Goal: Task Accomplishment & Management: Manage account settings

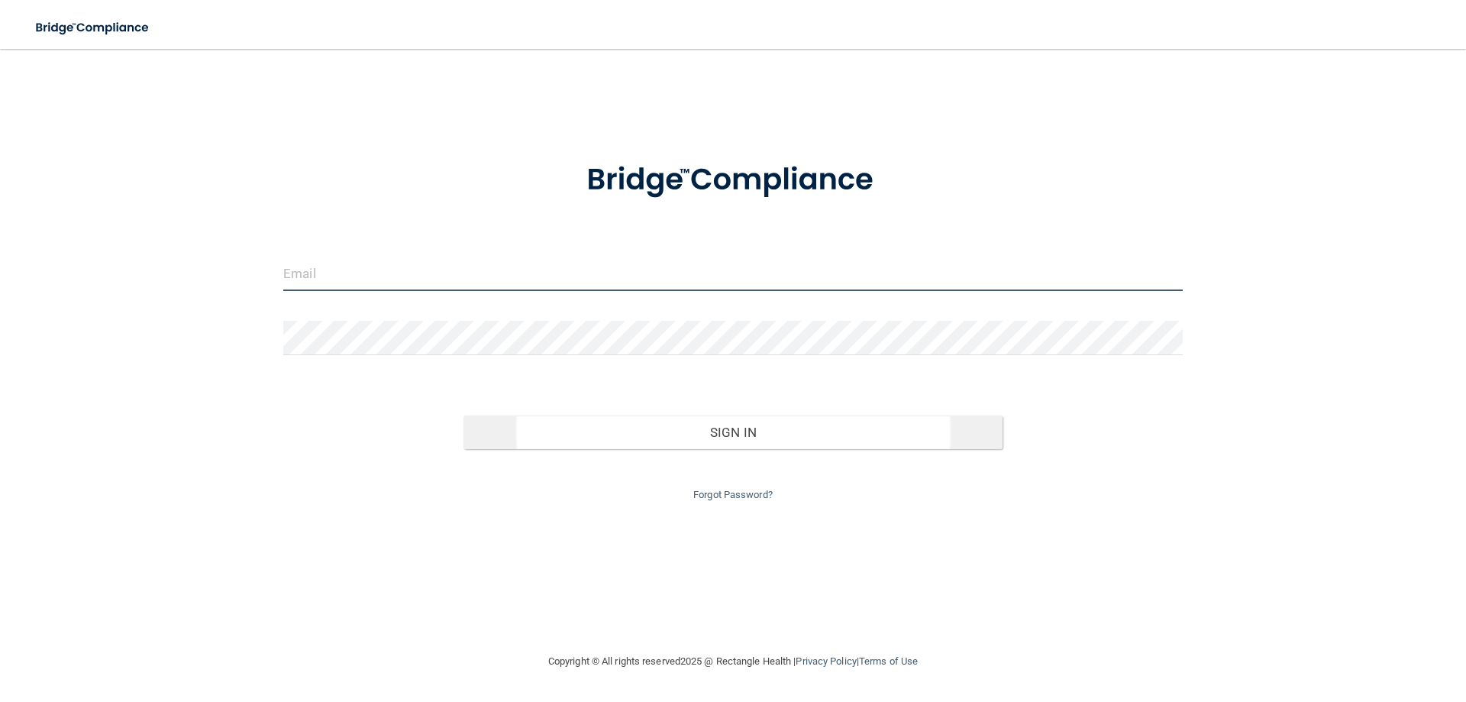
type input "[EMAIL_ADDRESS][DOMAIN_NAME]"
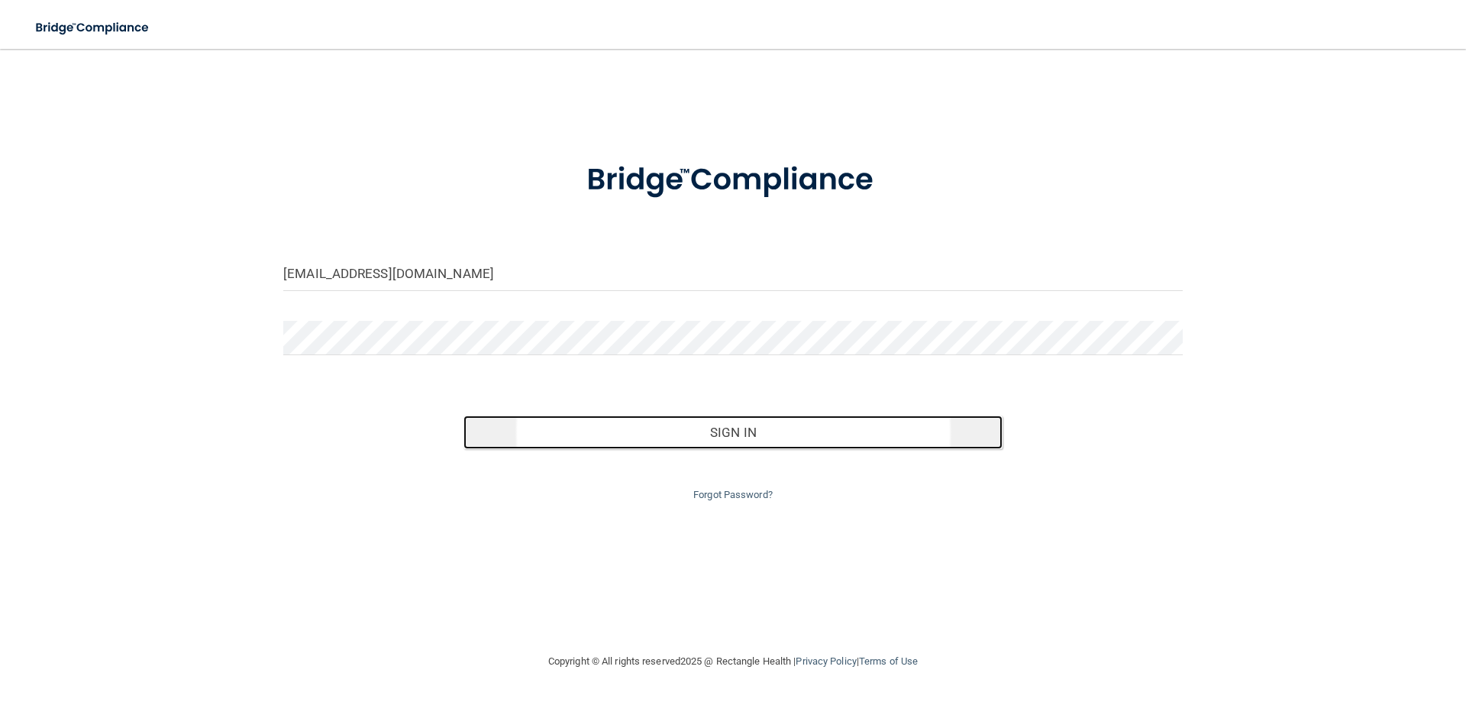
click at [642, 424] on button "Sign In" at bounding box center [733, 432] width 540 height 34
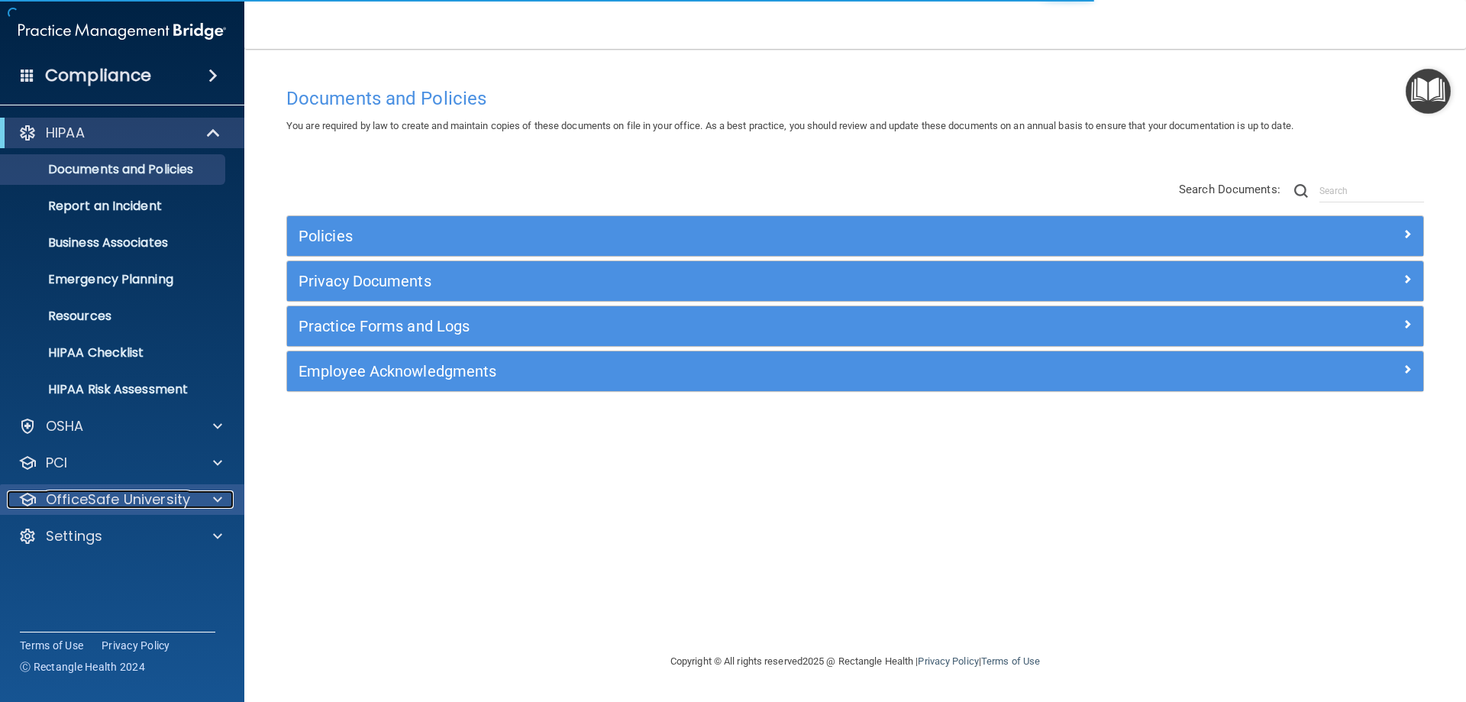
click at [95, 500] on p "OfficeSafe University" at bounding box center [118, 499] width 144 height 18
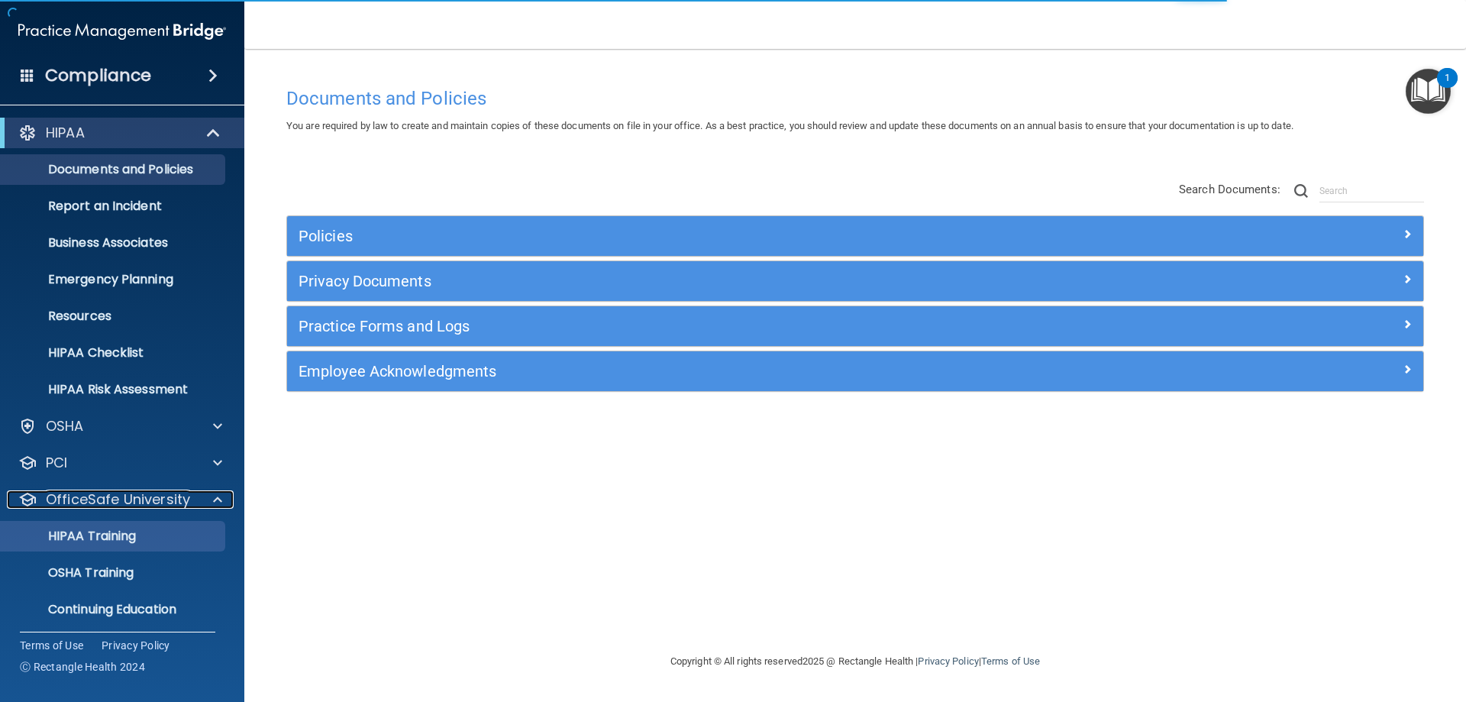
scroll to position [42, 0]
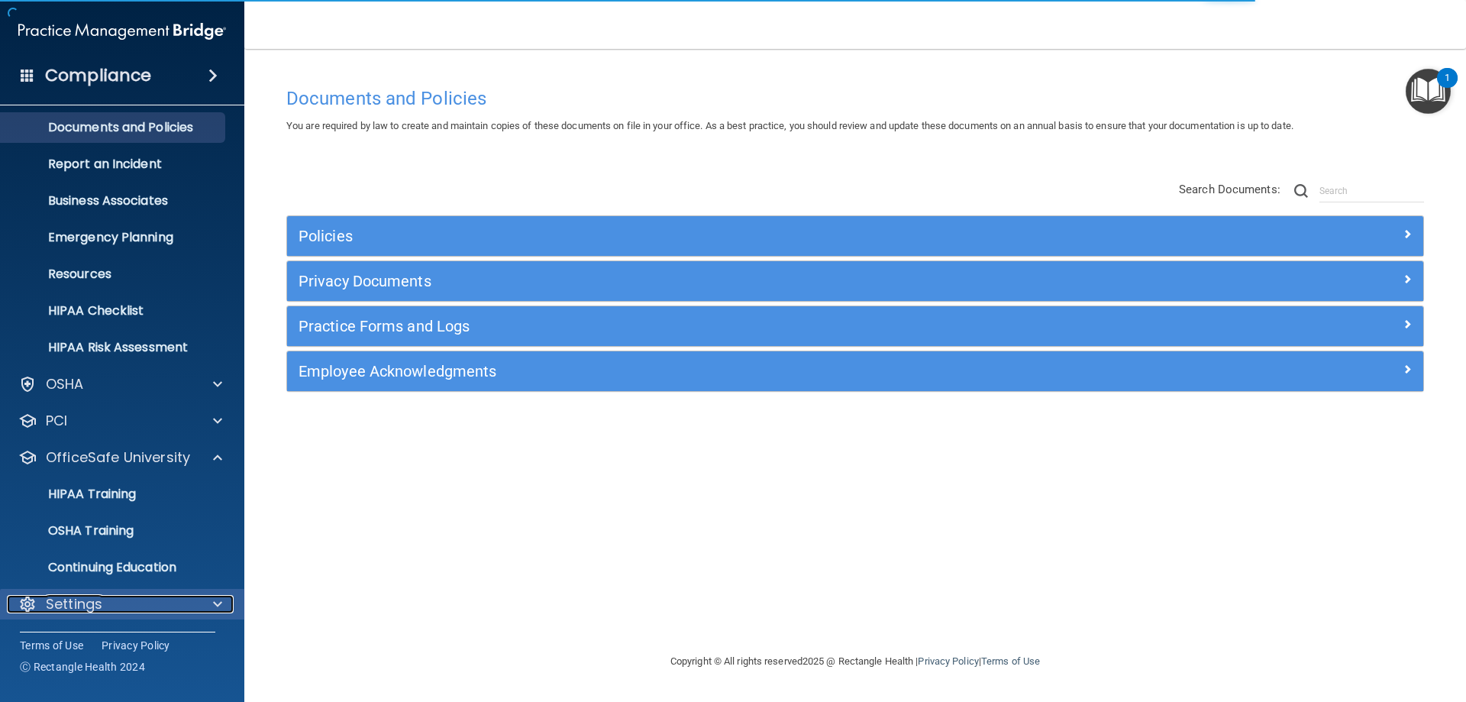
click at [89, 605] on p "Settings" at bounding box center [74, 604] width 57 height 18
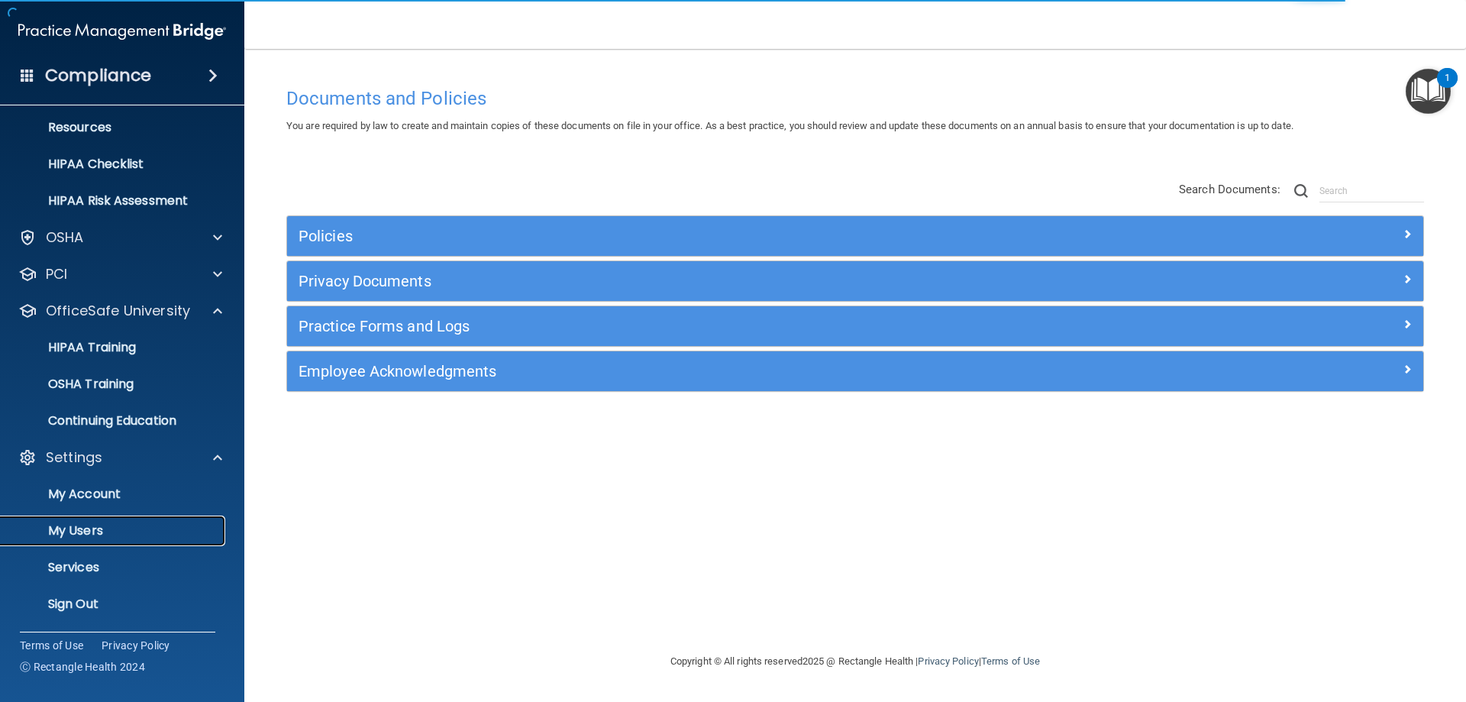
click at [84, 533] on p "My Users" at bounding box center [114, 530] width 208 height 15
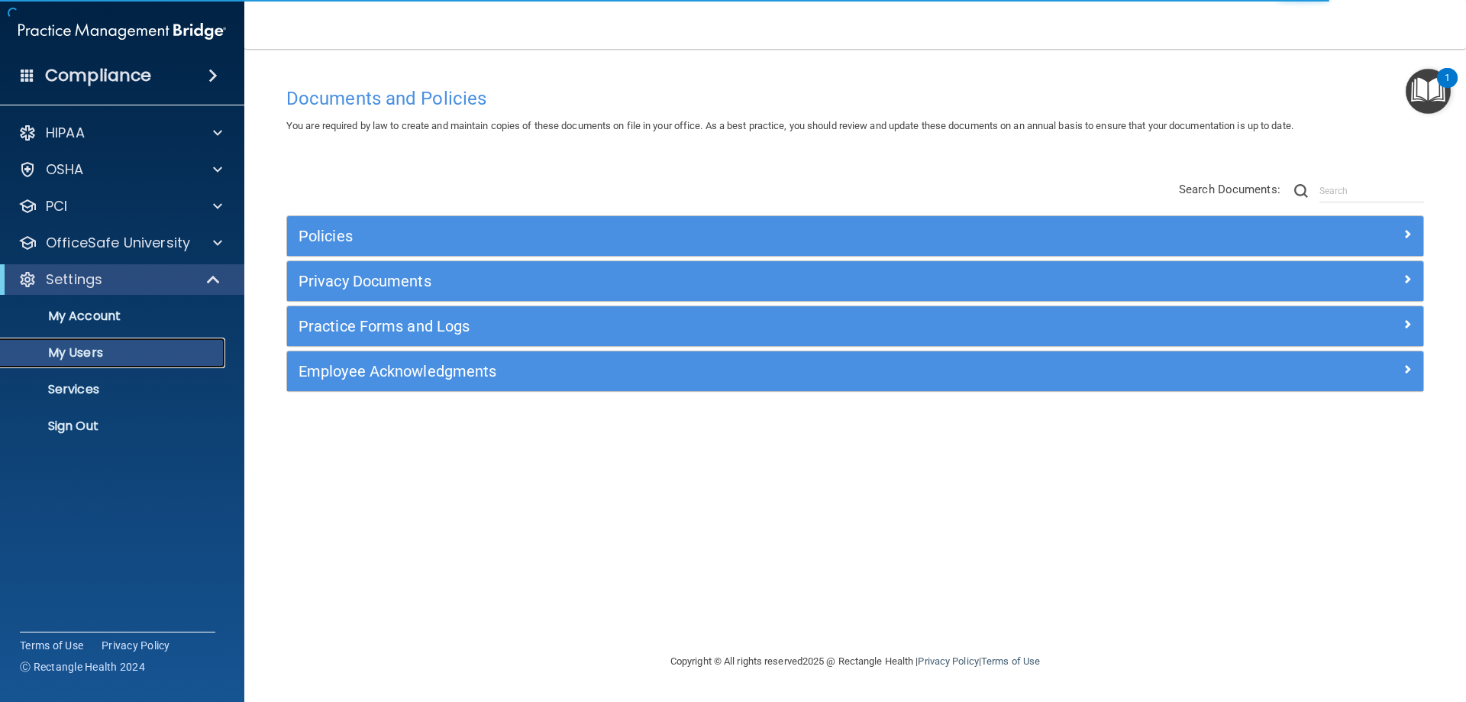
select select "20"
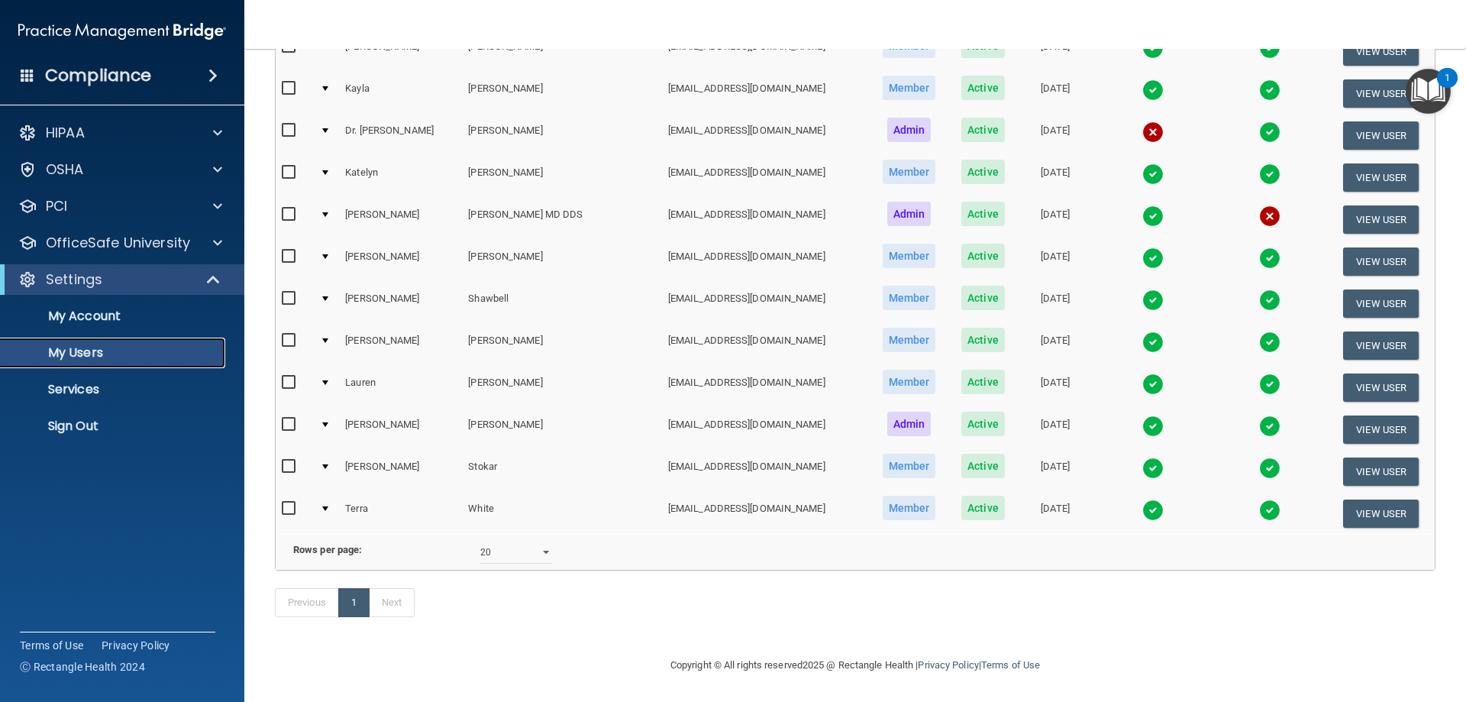
scroll to position [520, 0]
click at [1343, 289] on button "View User" at bounding box center [1381, 303] width 76 height 28
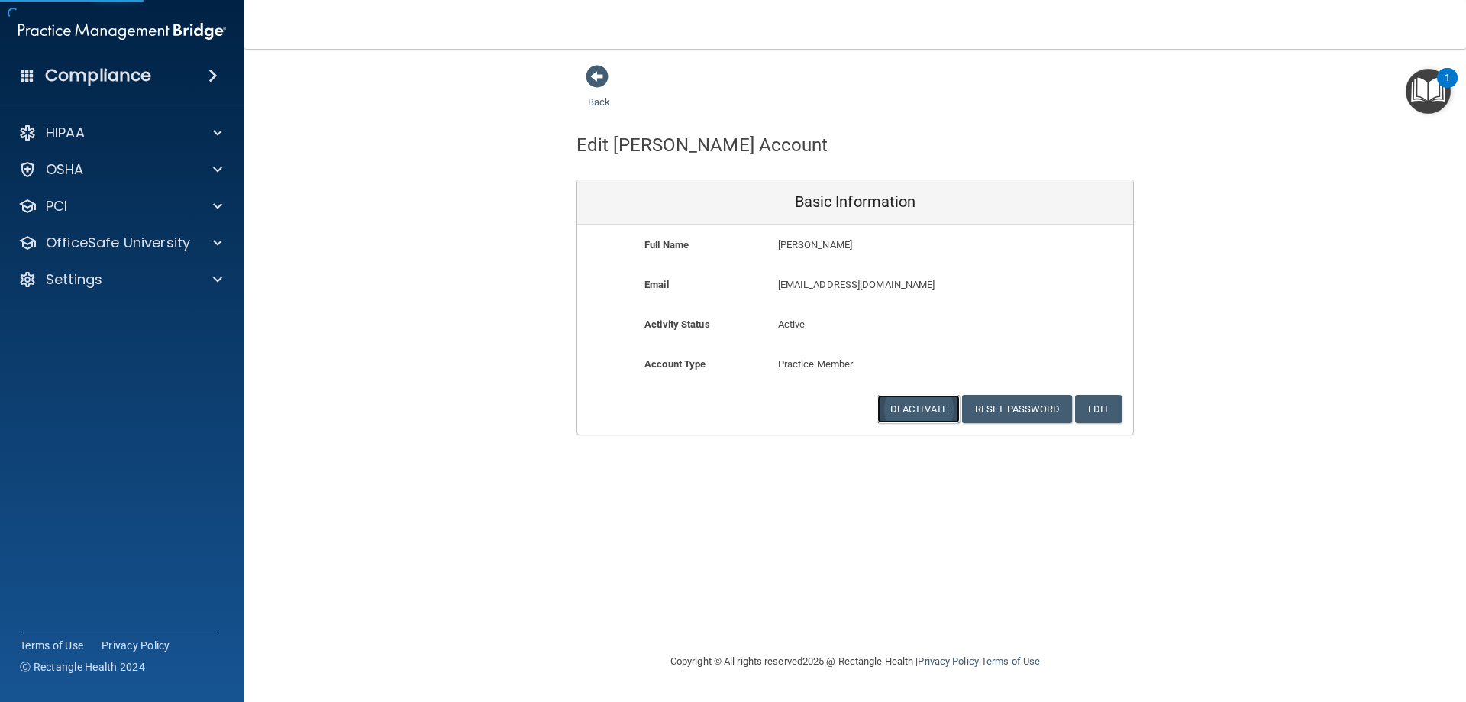
click at [935, 403] on button "Deactivate" at bounding box center [918, 409] width 82 height 28
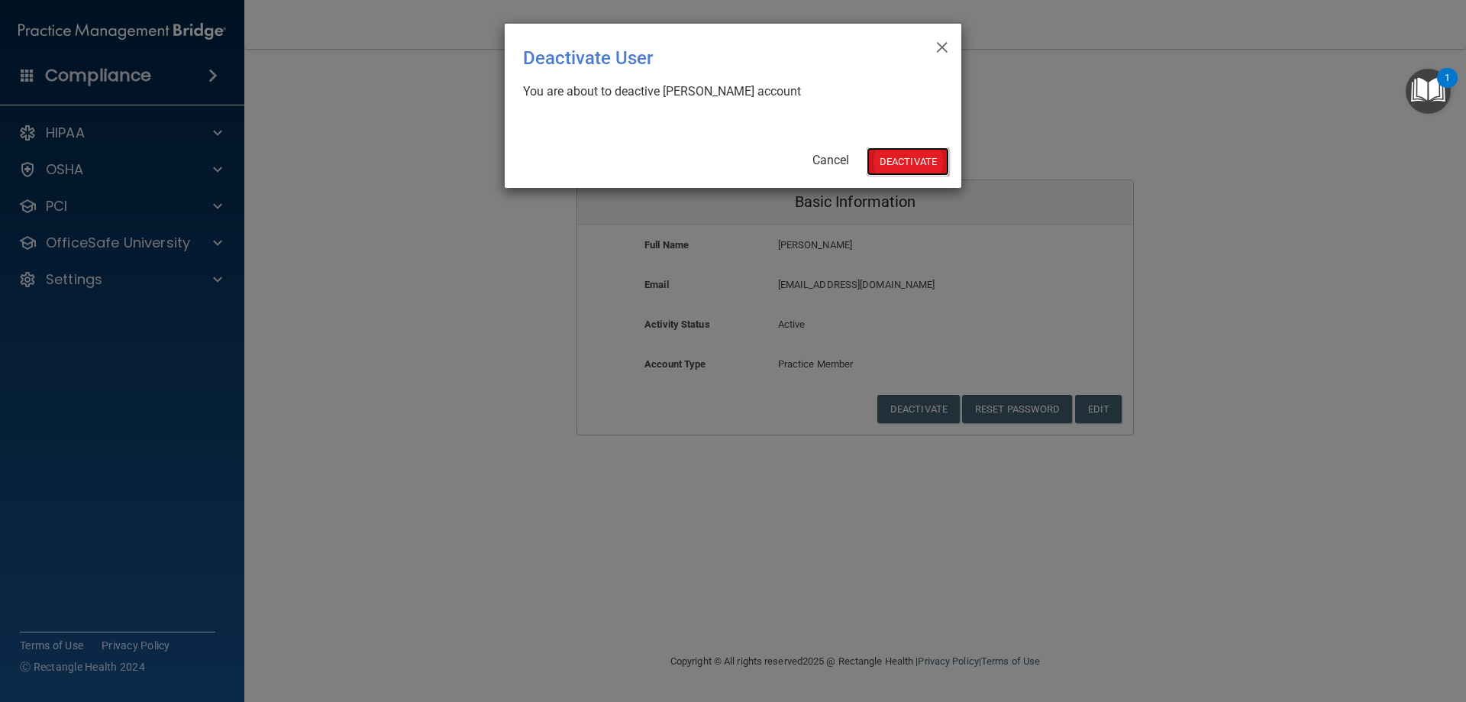
click at [919, 157] on button "Deactivate" at bounding box center [908, 161] width 82 height 28
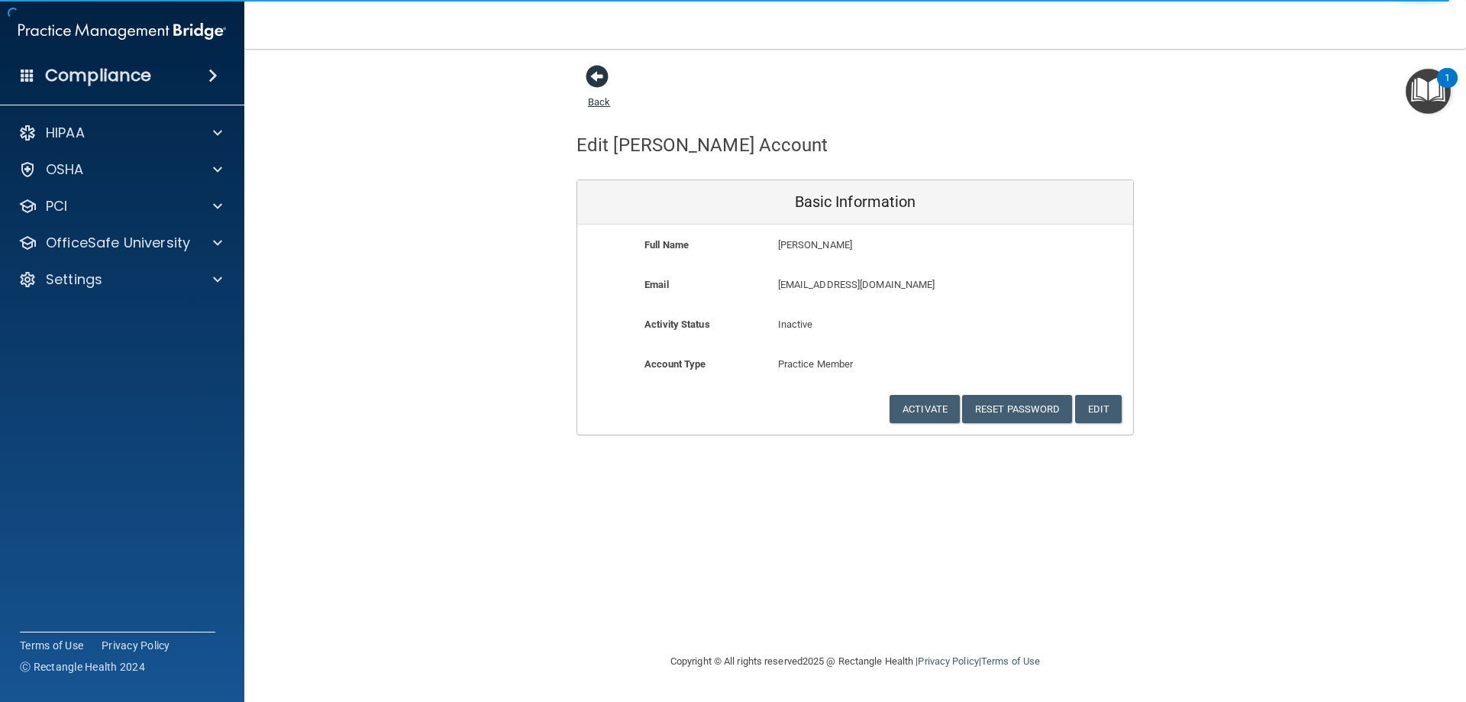
click at [600, 75] on span at bounding box center [597, 76] width 23 height 23
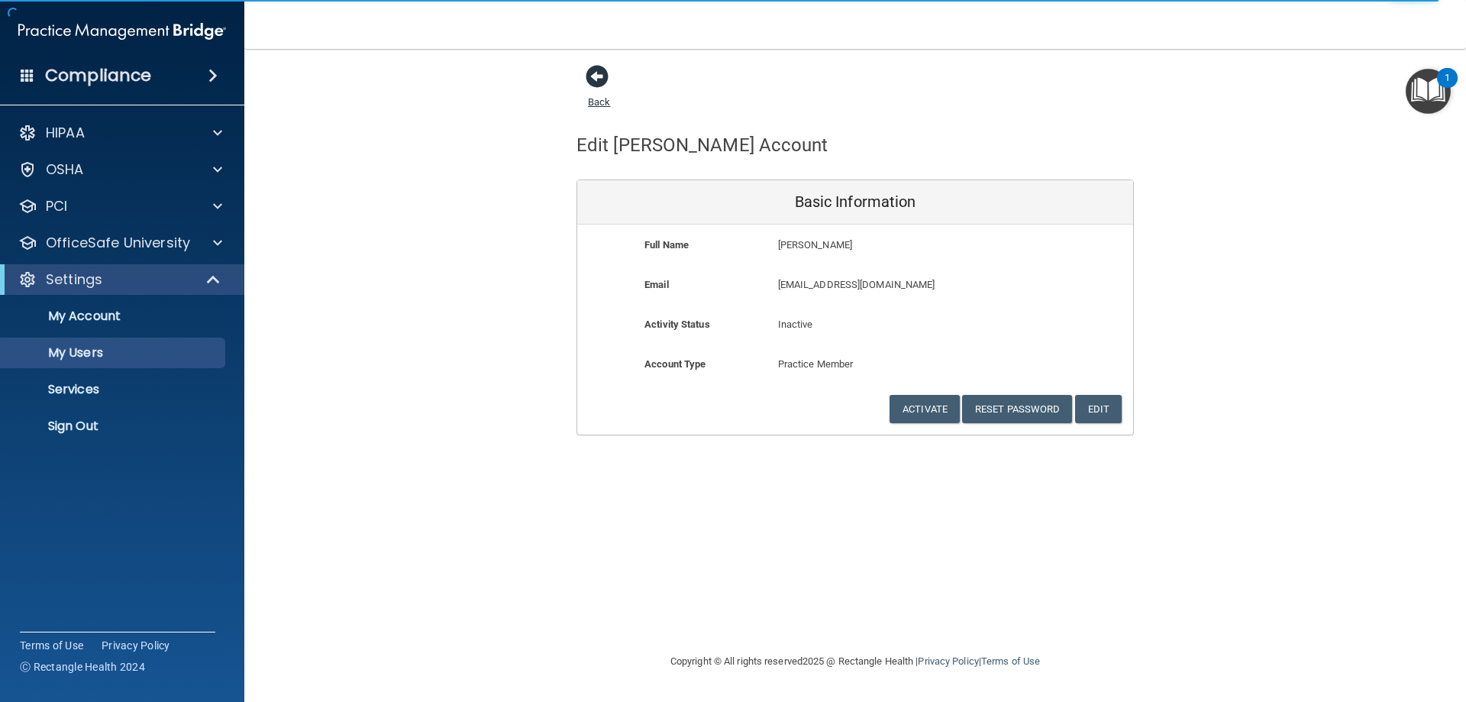
select select "20"
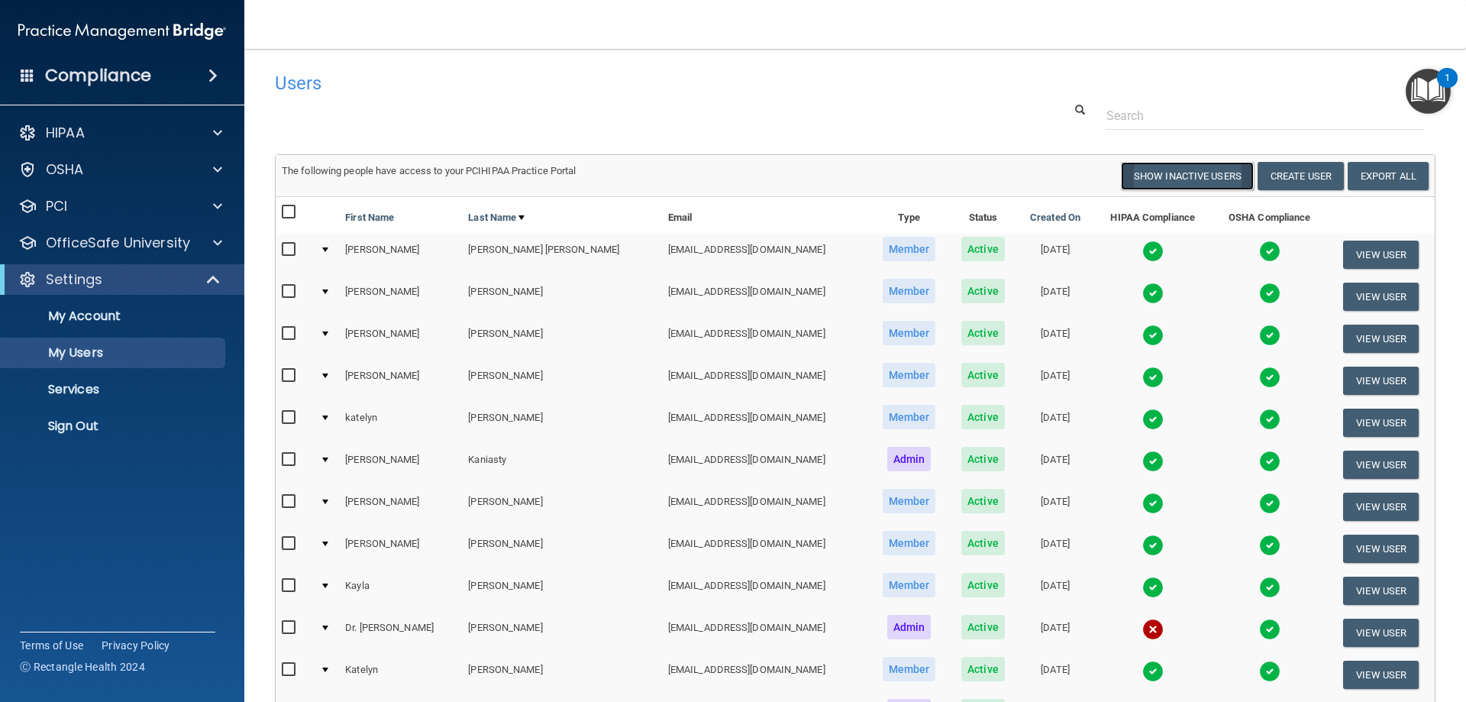
click at [1201, 177] on button "Show Inactive Users" at bounding box center [1187, 176] width 133 height 28
select select "20"
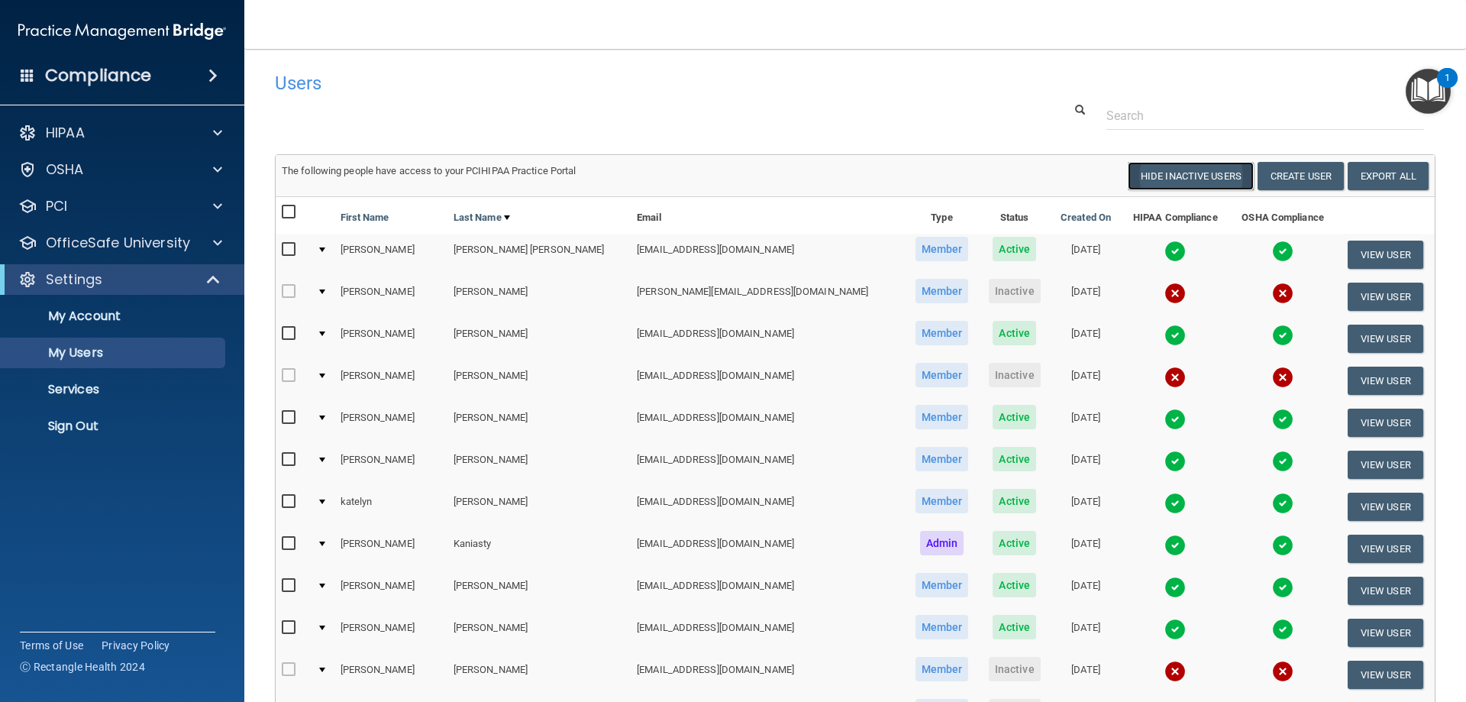
click at [1154, 171] on button "Hide Inactive Users" at bounding box center [1191, 176] width 126 height 28
select select "20"
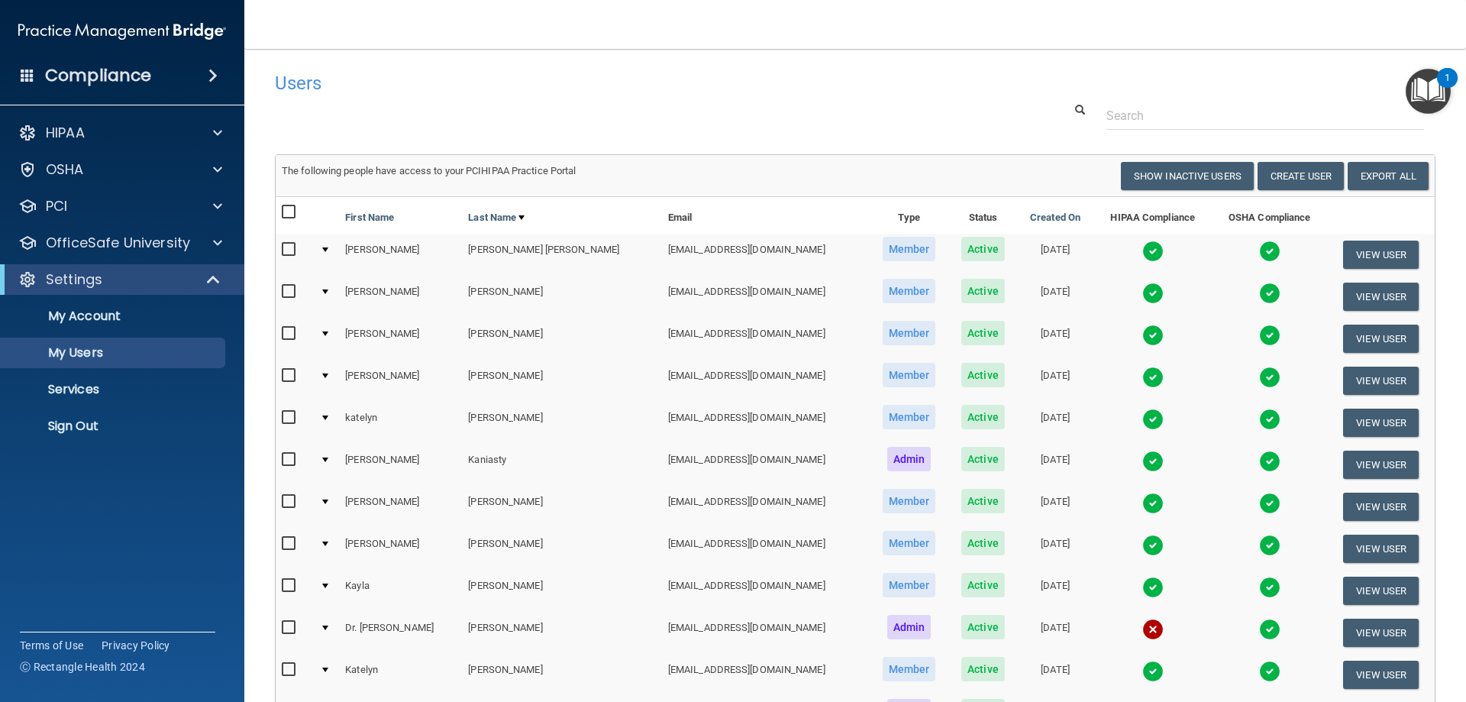
scroll to position [76, 0]
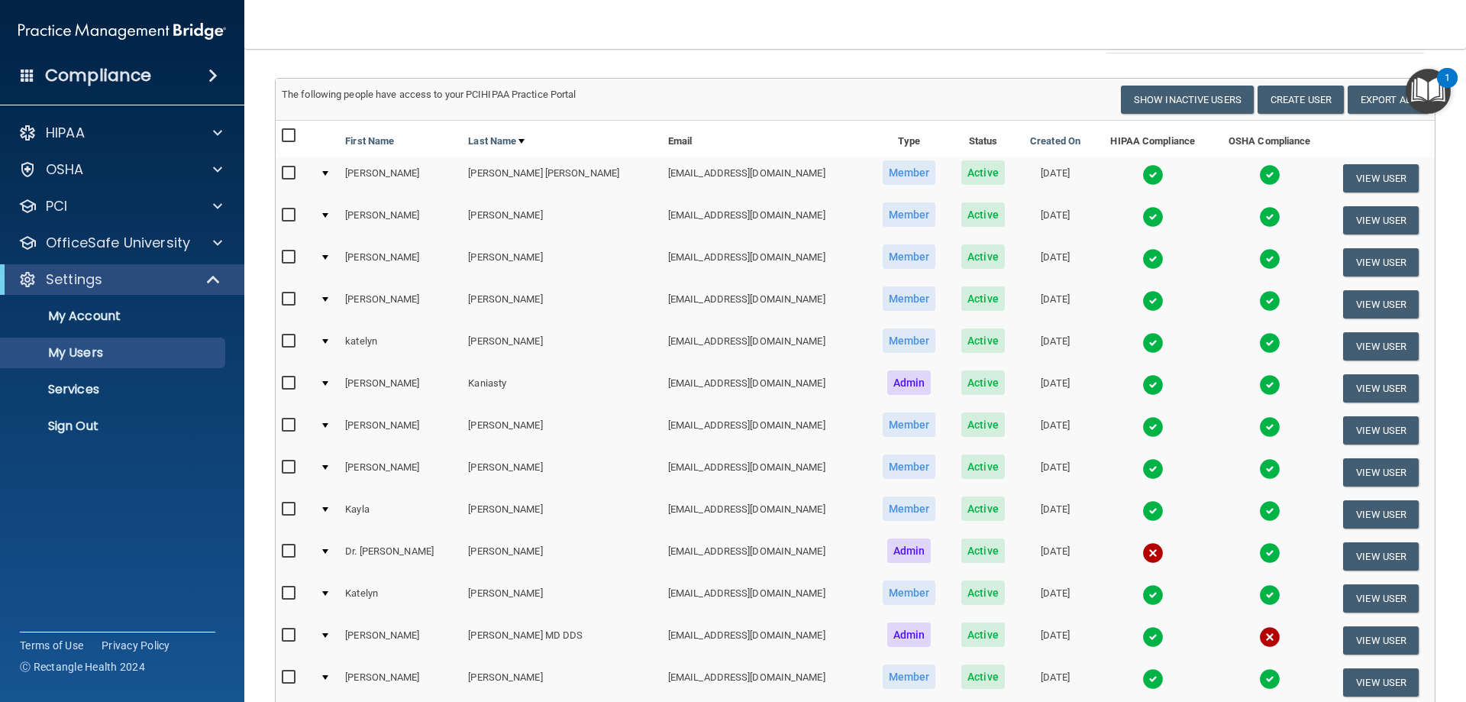
click at [1142, 186] on img at bounding box center [1152, 174] width 21 height 21
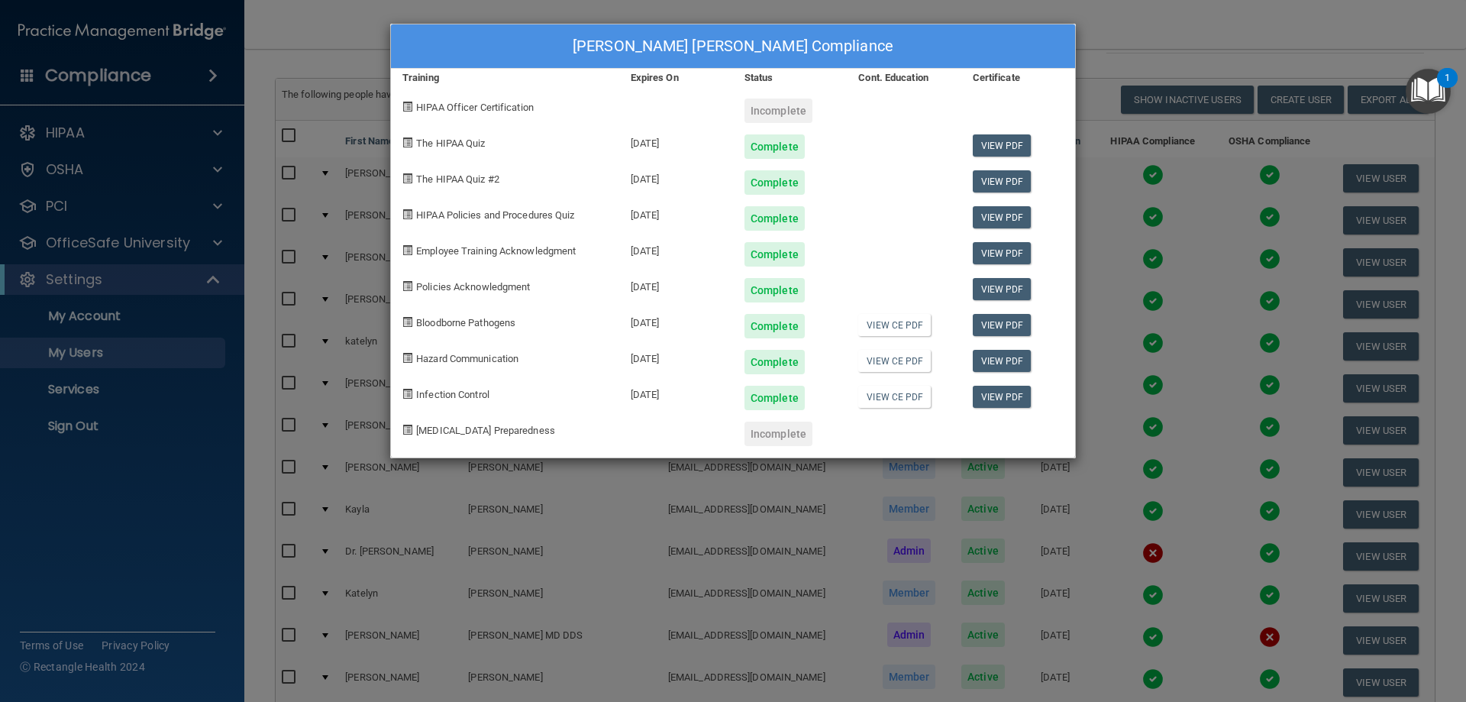
click at [1146, 59] on div "[PERSON_NAME] [PERSON_NAME] Compliance Training Expires On Status Cont. Educati…" at bounding box center [733, 351] width 1466 height 702
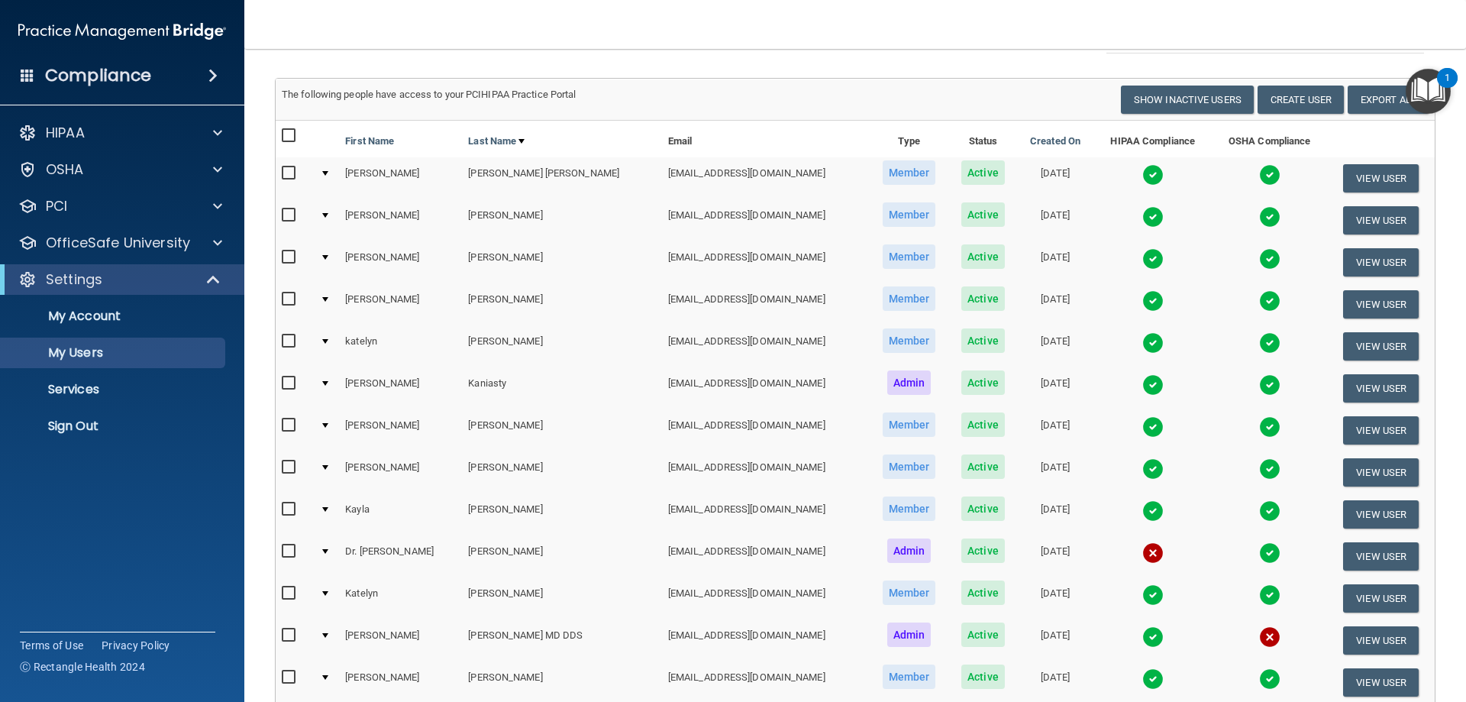
click at [1142, 215] on img at bounding box center [1152, 216] width 21 height 21
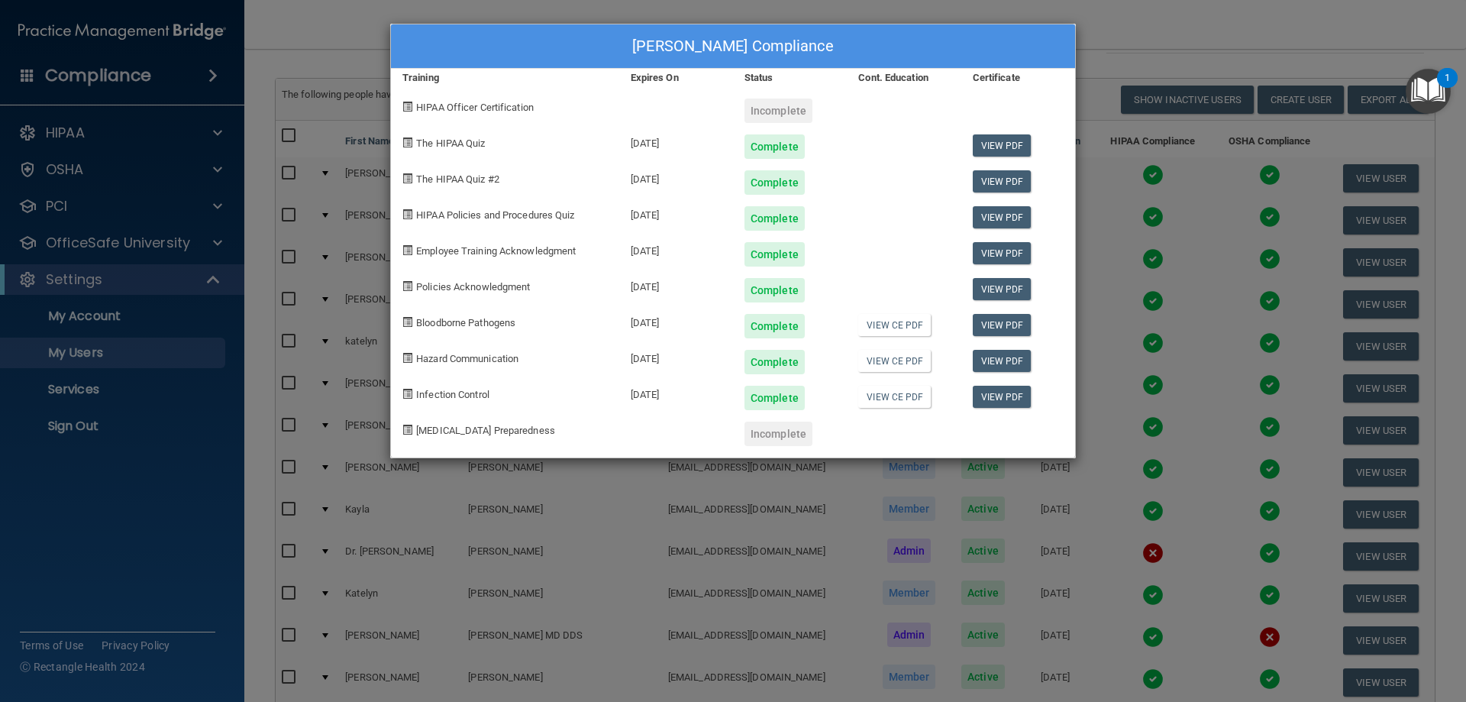
click at [1111, 34] on div "[PERSON_NAME] Compliance Training Expires On Status Cont. Education Certificate…" at bounding box center [733, 351] width 1466 height 702
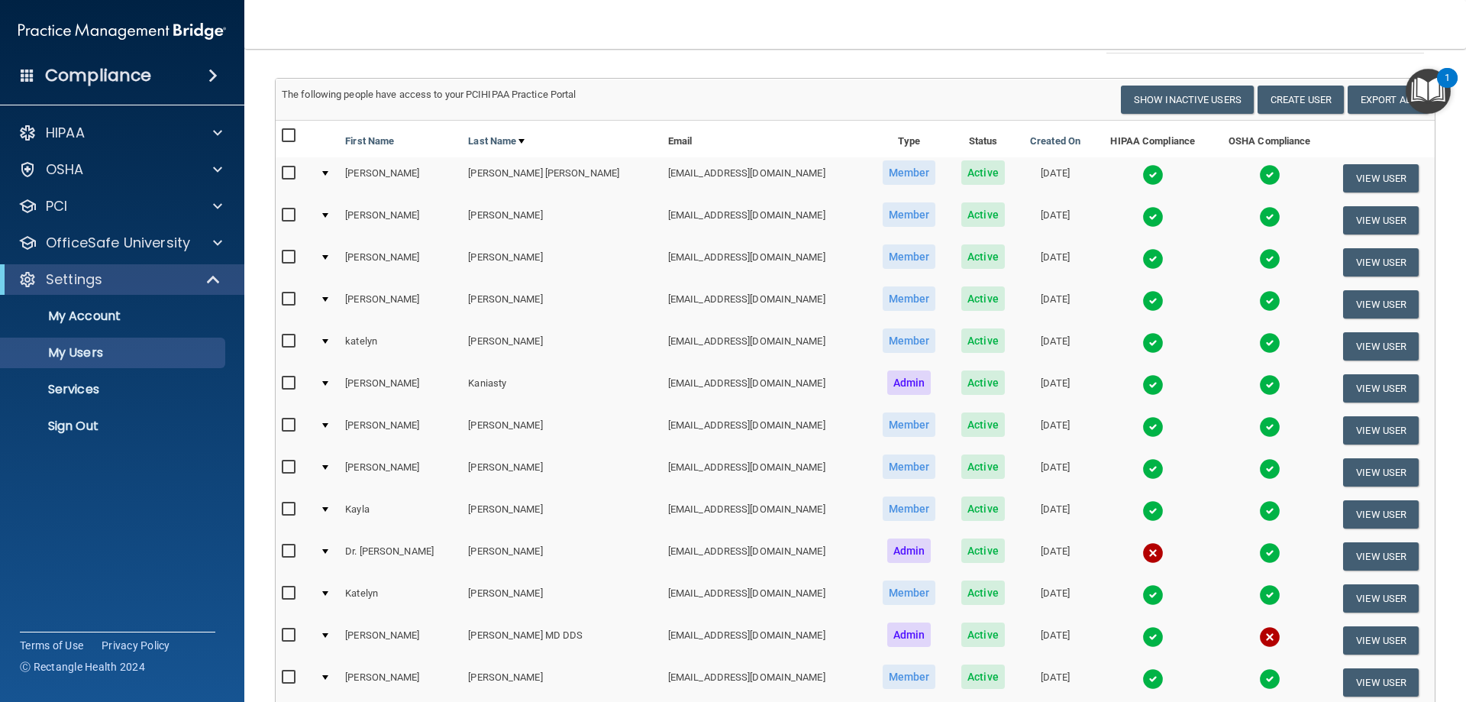
click at [1259, 259] on img at bounding box center [1269, 258] width 21 height 21
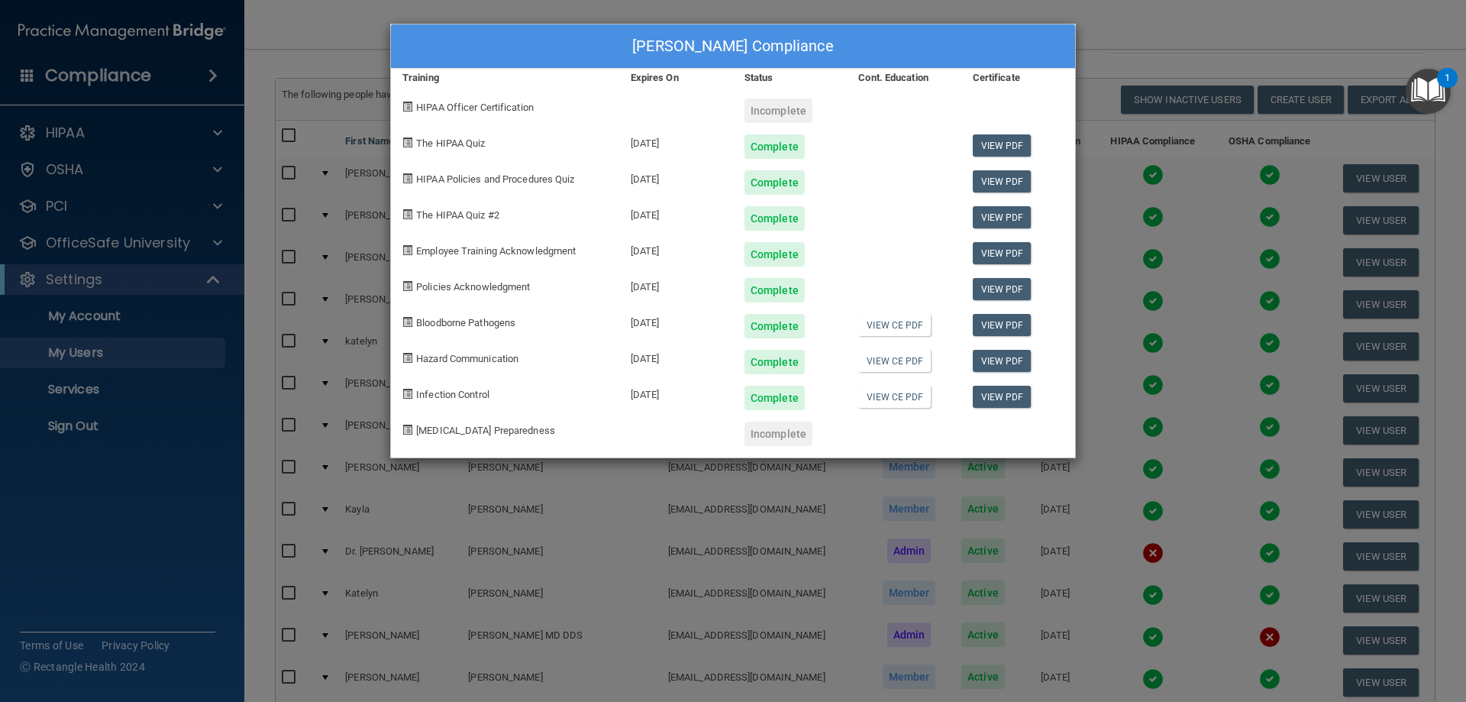
click at [1193, 44] on div "[PERSON_NAME] Compliance Training Expires On Status Cont. Education Certificate…" at bounding box center [733, 351] width 1466 height 702
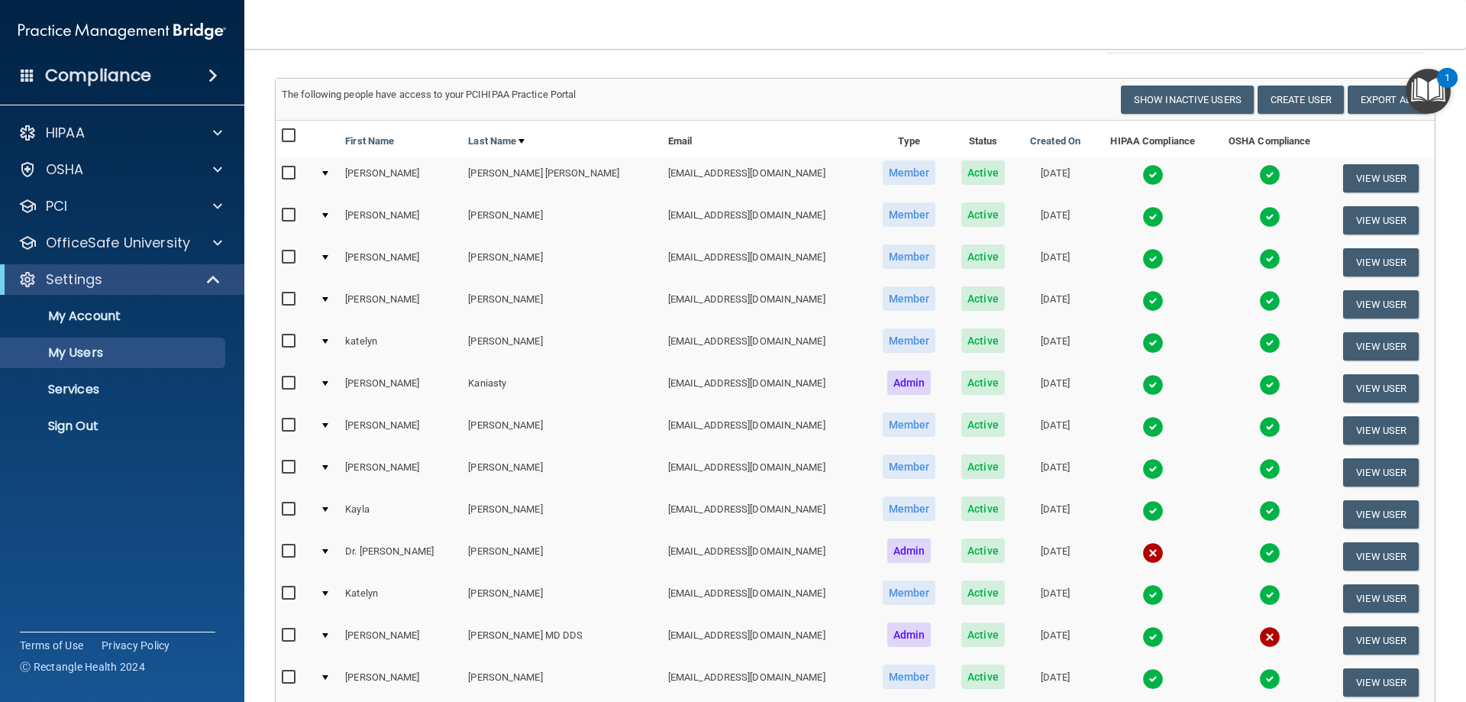
click at [1259, 302] on img at bounding box center [1269, 300] width 21 height 21
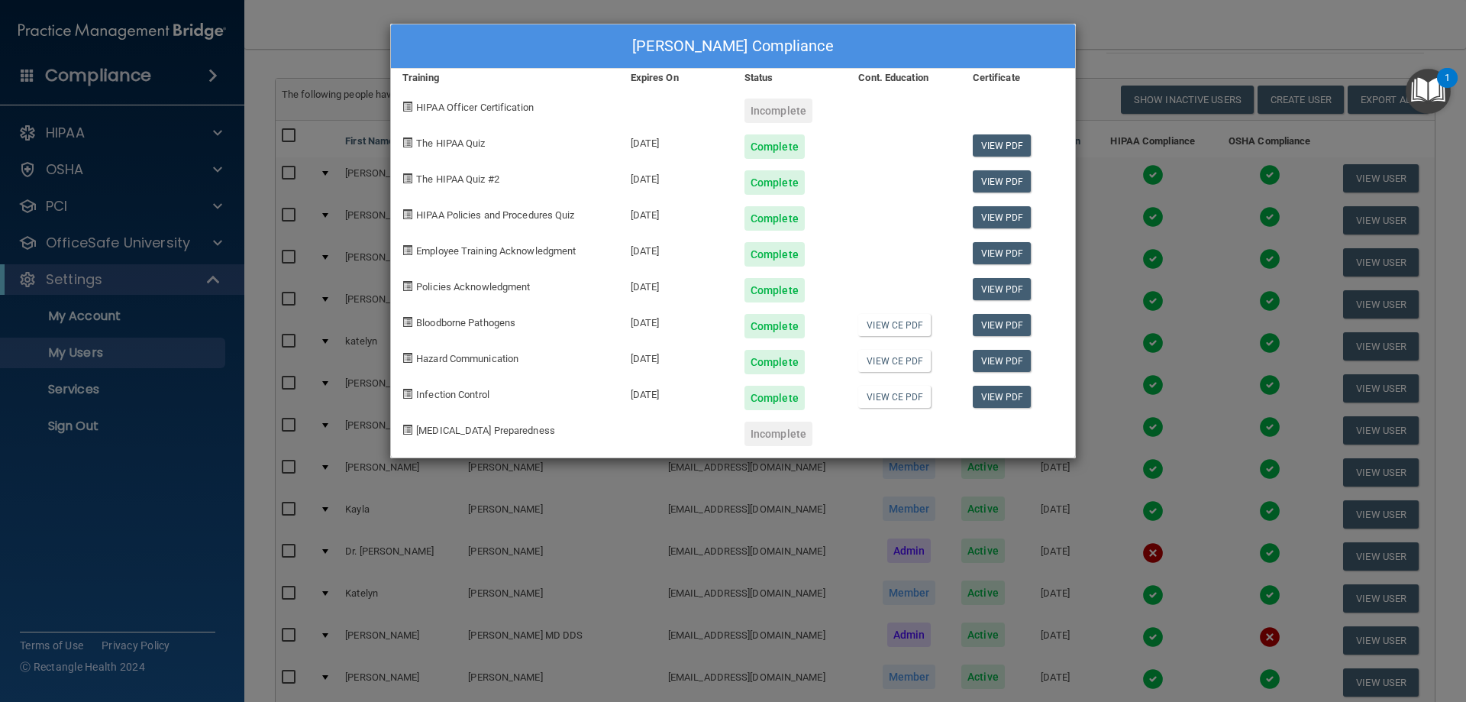
click at [1138, 61] on div "[PERSON_NAME] Compliance Training Expires On Status Cont. Education Certificate…" at bounding box center [733, 351] width 1466 height 702
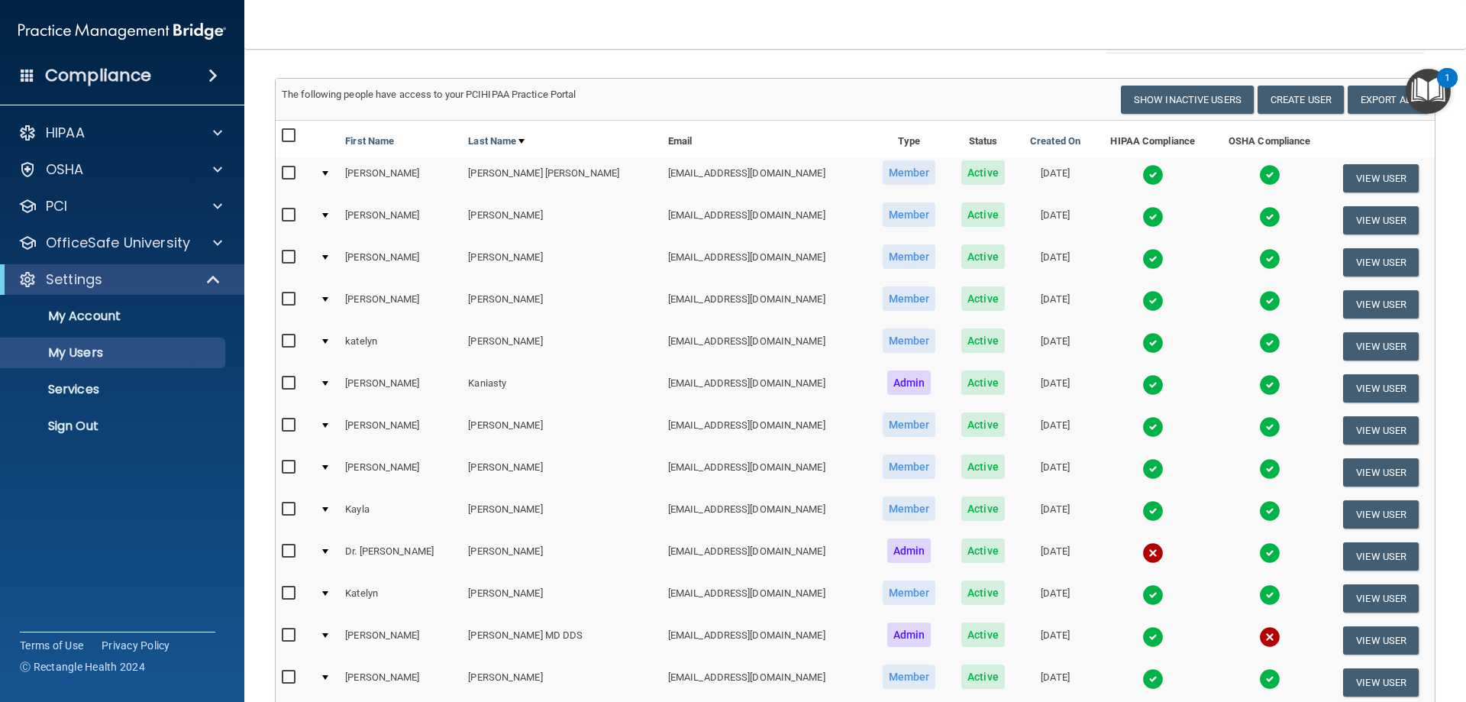
click at [1142, 341] on img at bounding box center [1152, 342] width 21 height 21
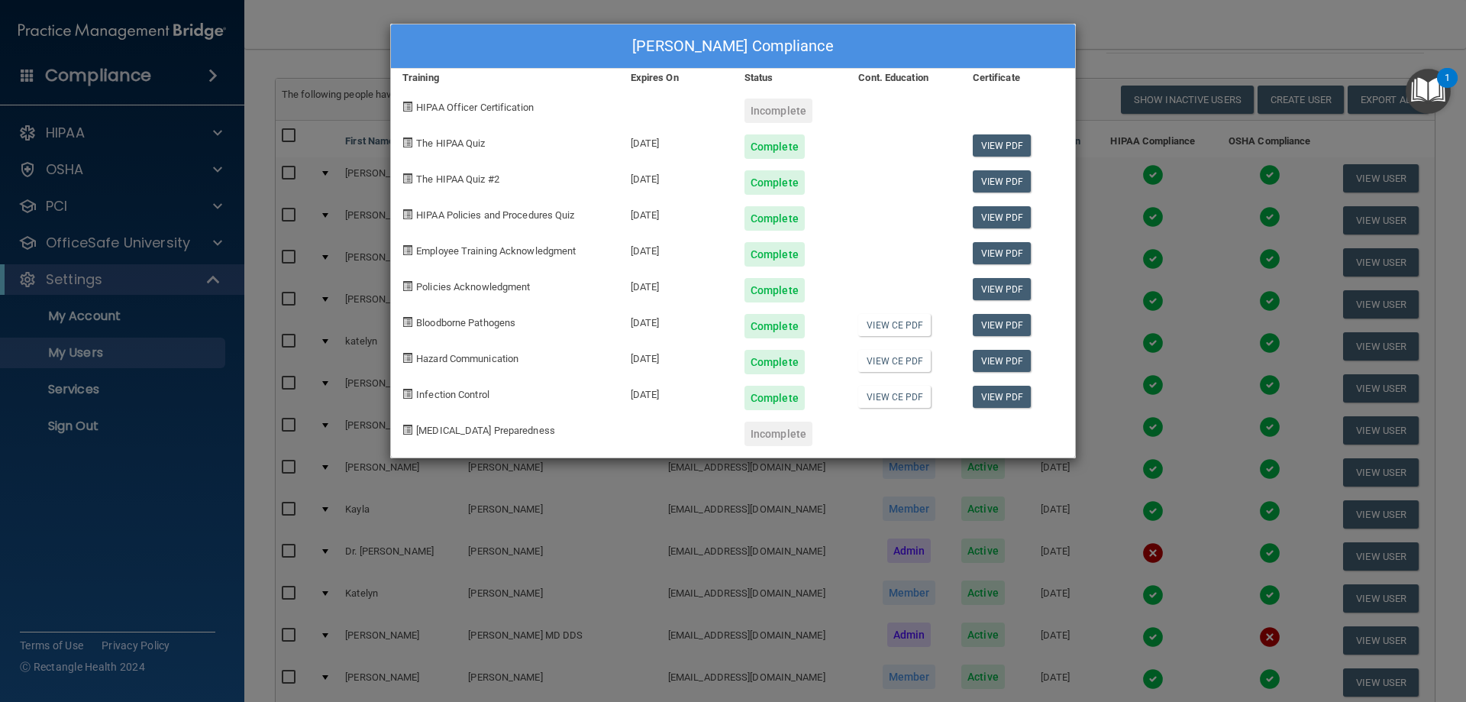
click at [1200, 63] on div "[PERSON_NAME] Compliance Training Expires On Status Cont. Education Certificate…" at bounding box center [733, 351] width 1466 height 702
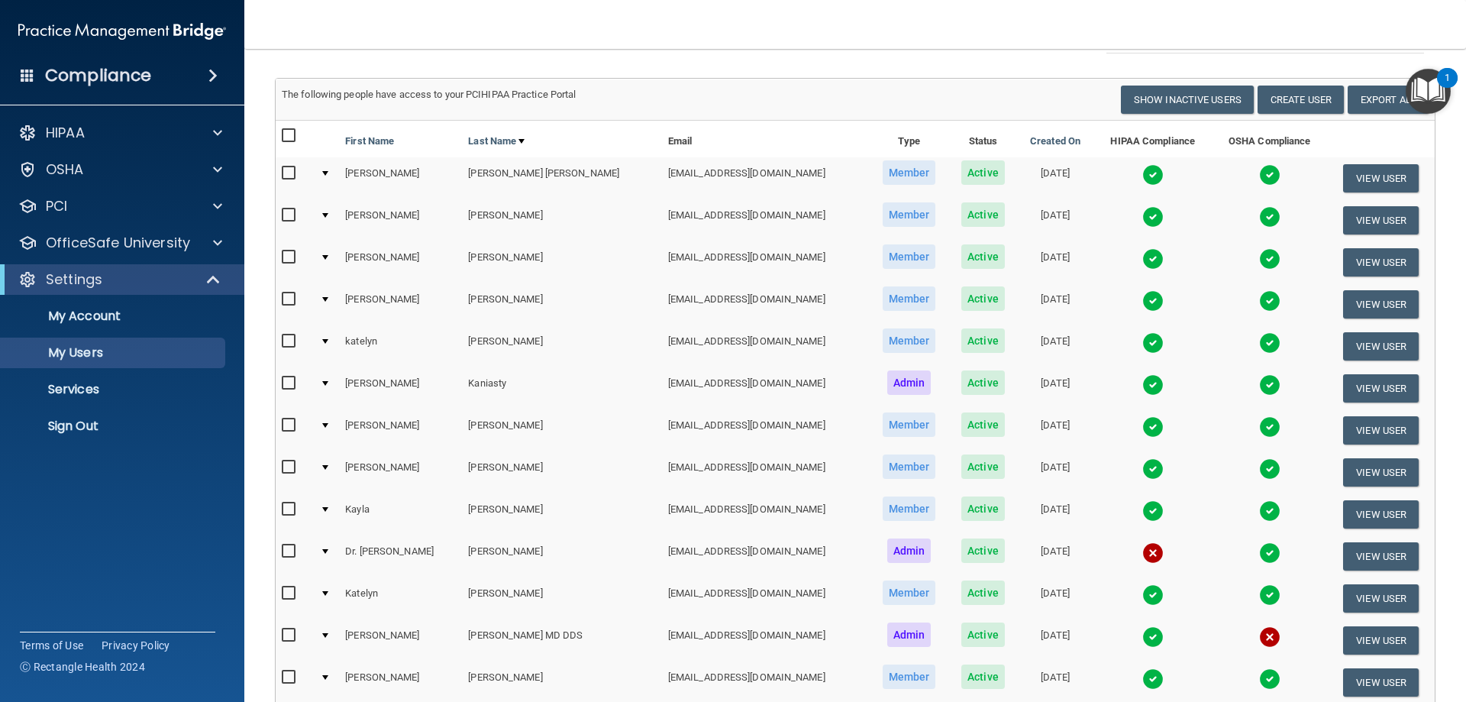
click at [1259, 383] on img at bounding box center [1269, 384] width 21 height 21
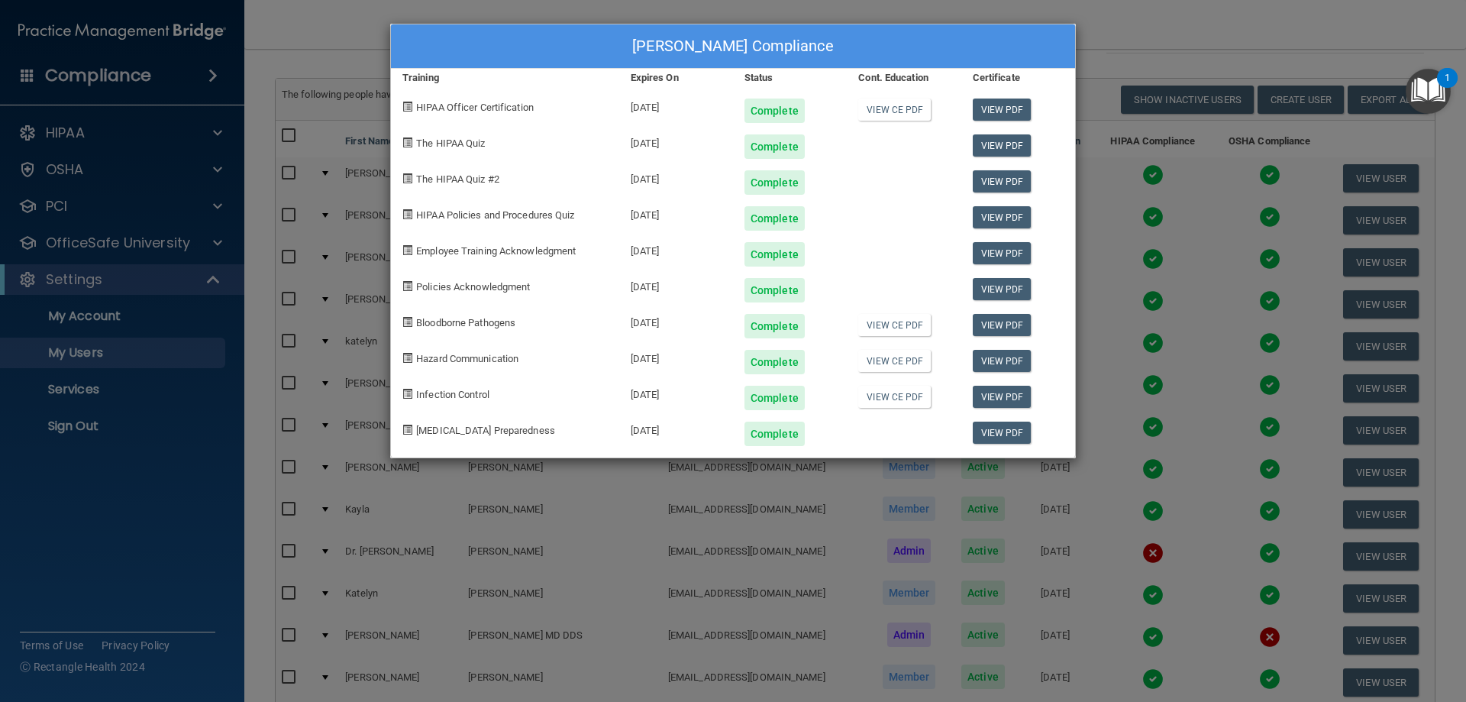
click at [1185, 49] on div "[PERSON_NAME] Compliance Training Expires On Status Cont. Education Certificate…" at bounding box center [733, 351] width 1466 height 702
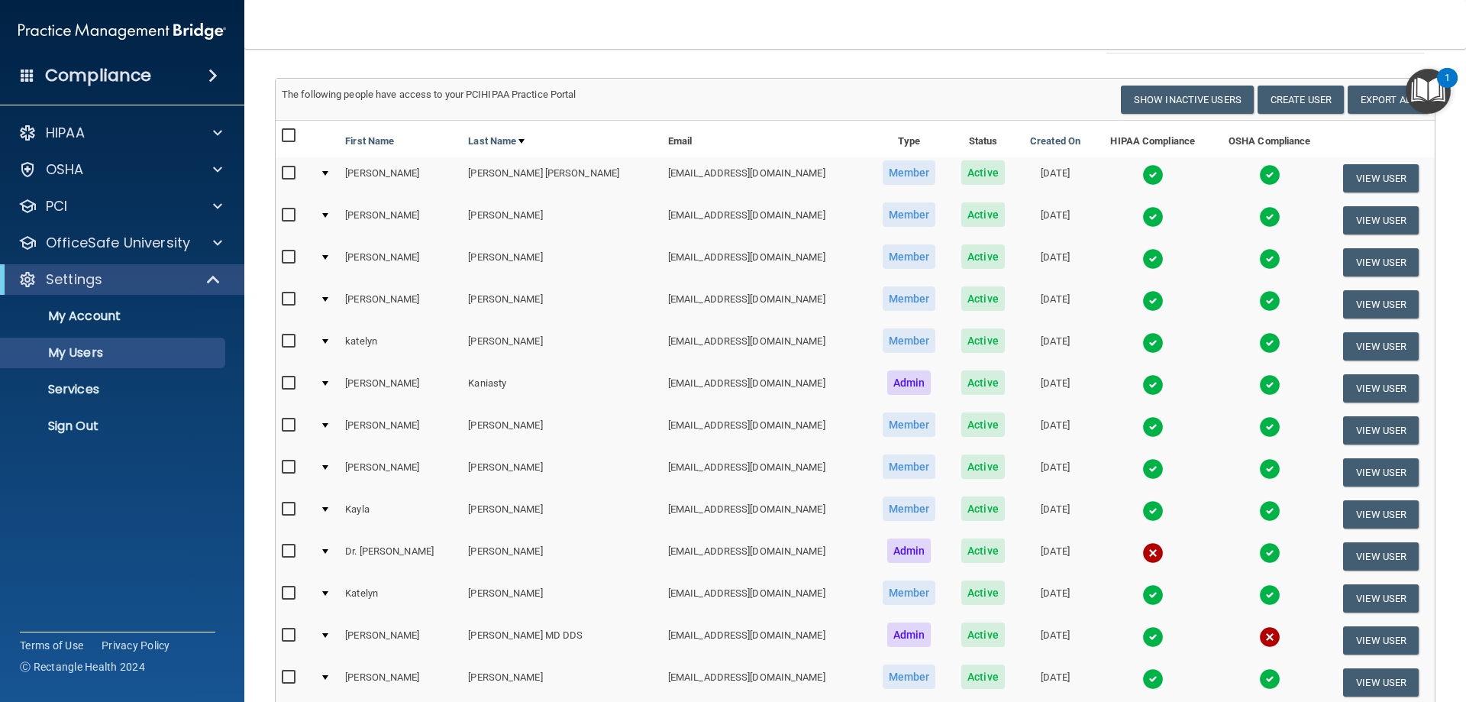
click at [1142, 425] on img at bounding box center [1152, 426] width 21 height 21
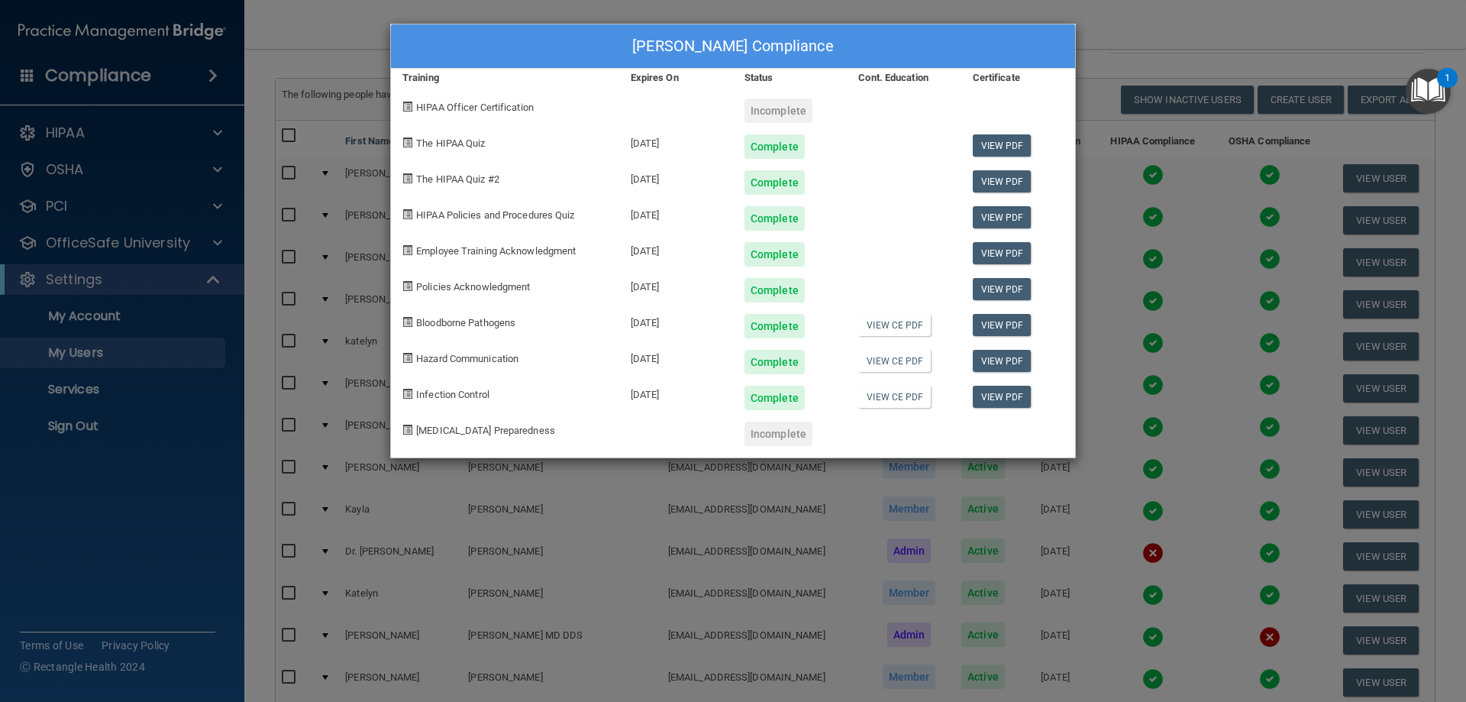
click at [1113, 48] on div "[PERSON_NAME] Compliance Training Expires On Status Cont. Education Certificate…" at bounding box center [733, 351] width 1466 height 702
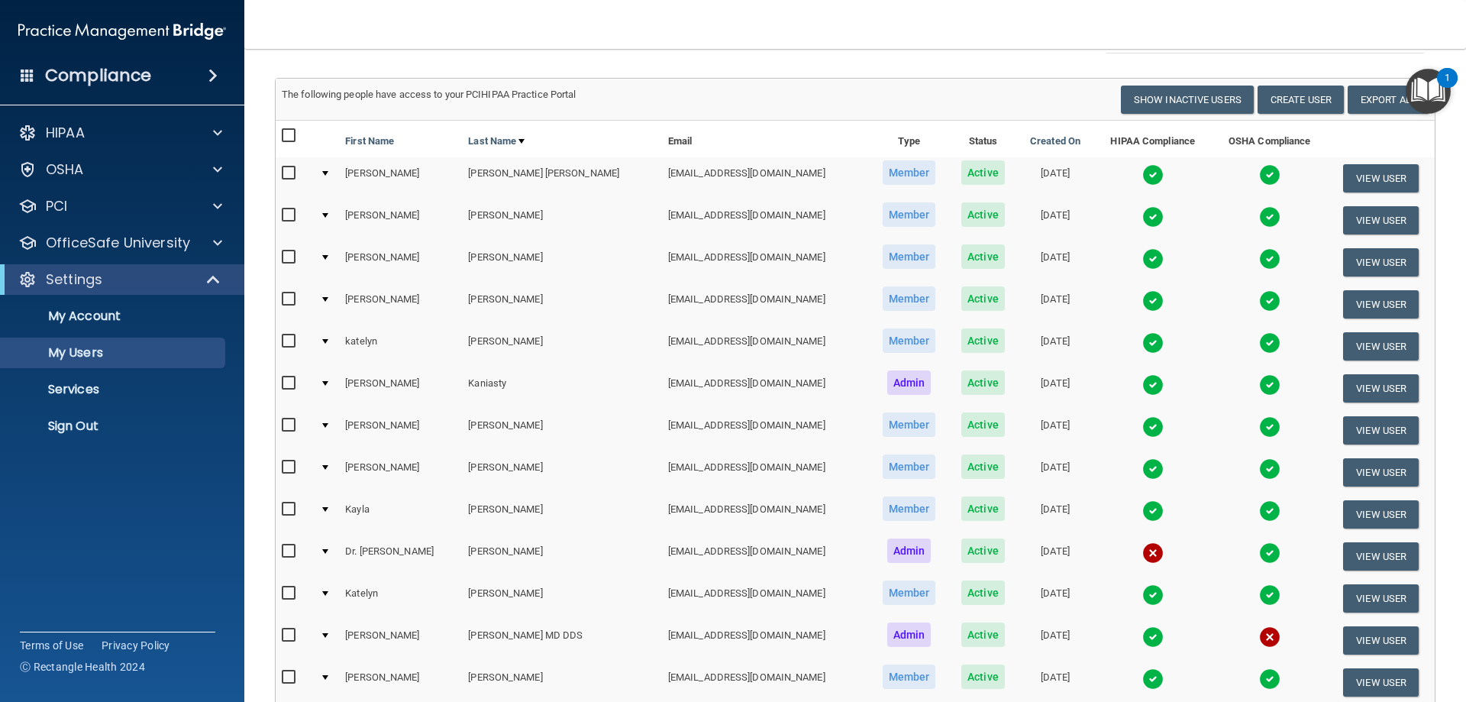
click at [1142, 467] on img at bounding box center [1152, 468] width 21 height 21
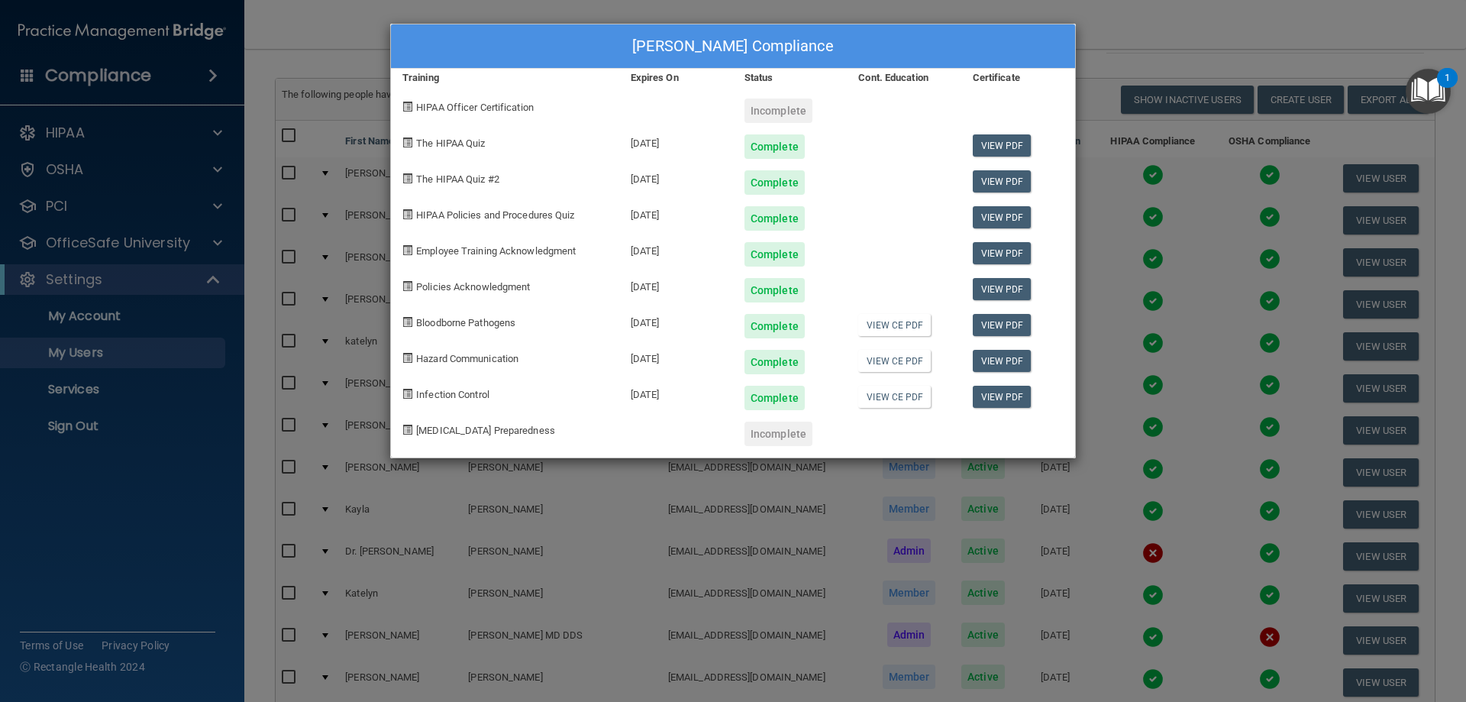
click at [1179, 45] on div "[PERSON_NAME] Compliance Training Expires On Status Cont. Education Certificate…" at bounding box center [733, 351] width 1466 height 702
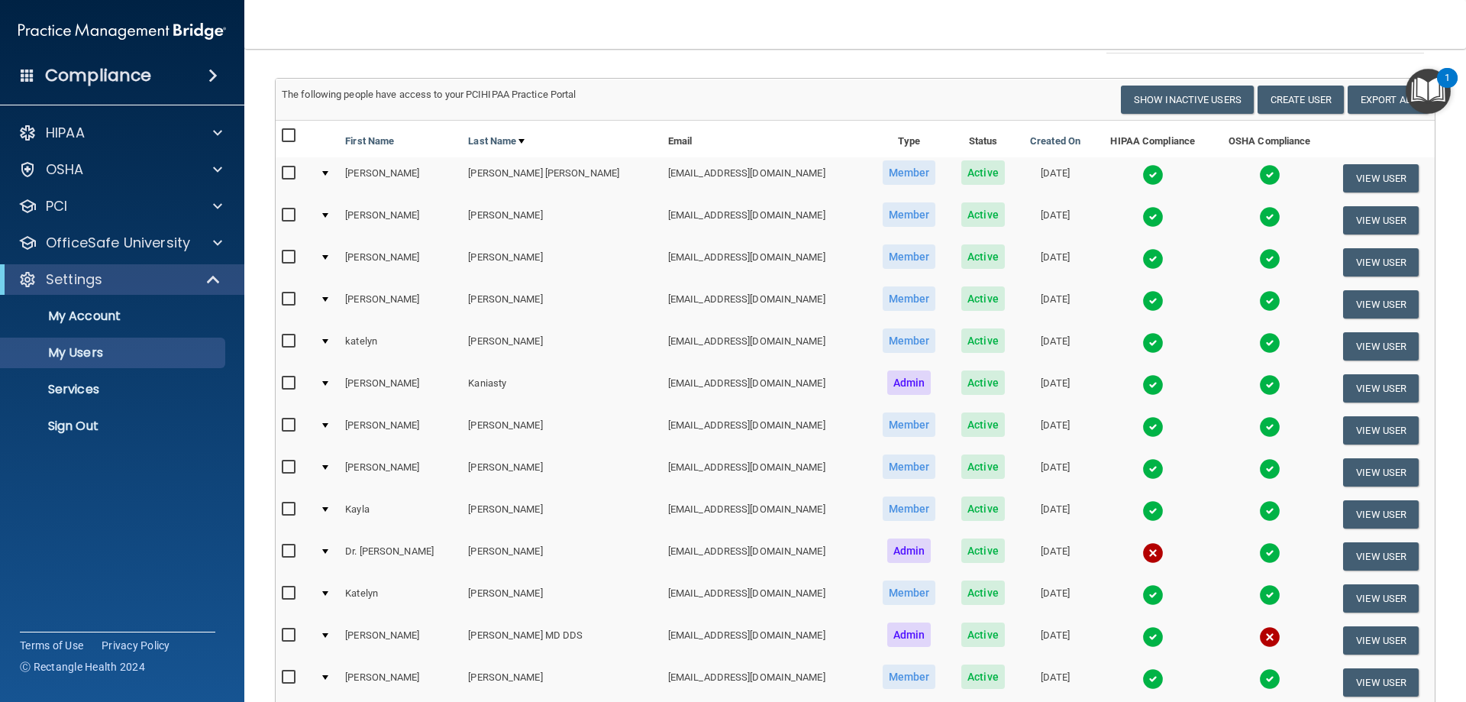
click at [1142, 515] on img at bounding box center [1152, 510] width 21 height 21
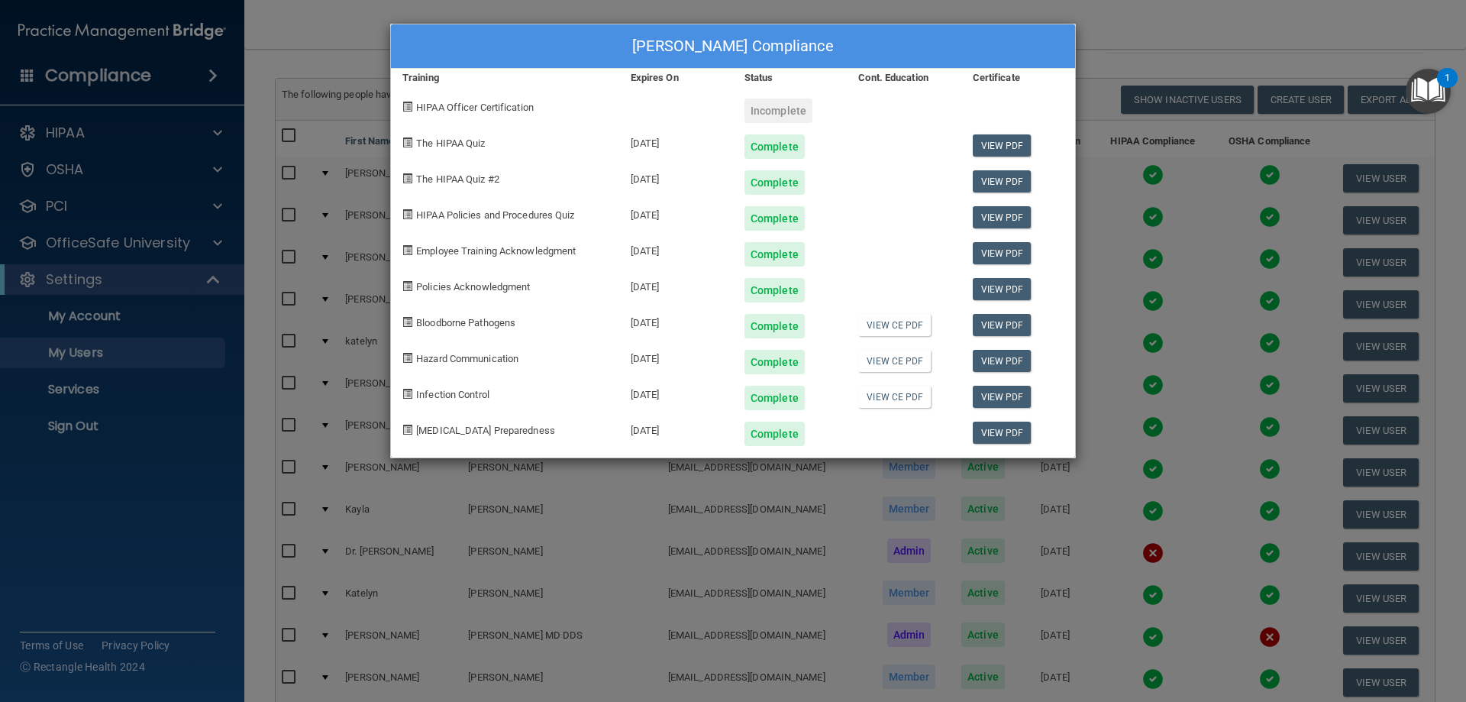
click at [1179, 60] on div "[PERSON_NAME] Compliance Training Expires On Status Cont. Education Certificate…" at bounding box center [733, 351] width 1466 height 702
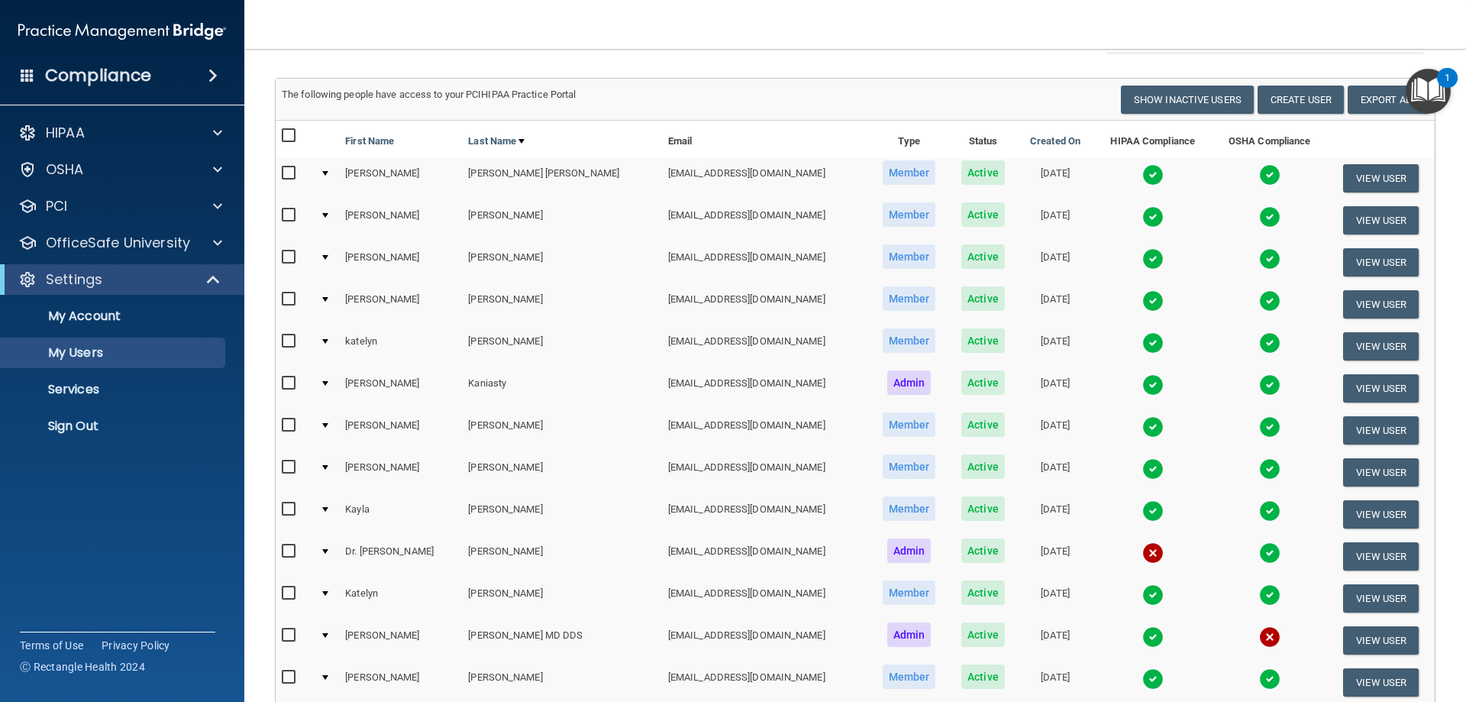
click at [1142, 592] on img at bounding box center [1152, 594] width 21 height 21
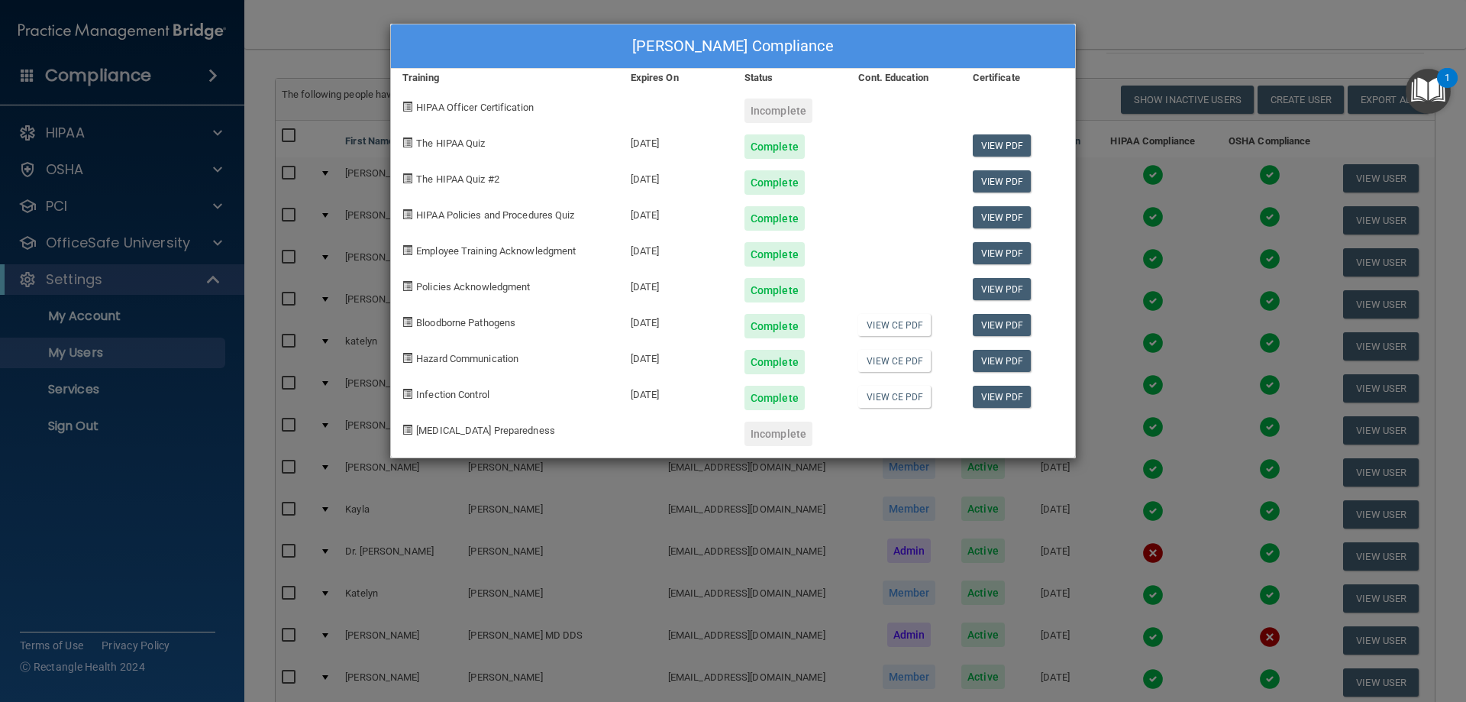
click at [1142, 22] on div "[PERSON_NAME] Compliance Training Expires On Status Cont. Education Certificate…" at bounding box center [733, 351] width 1466 height 702
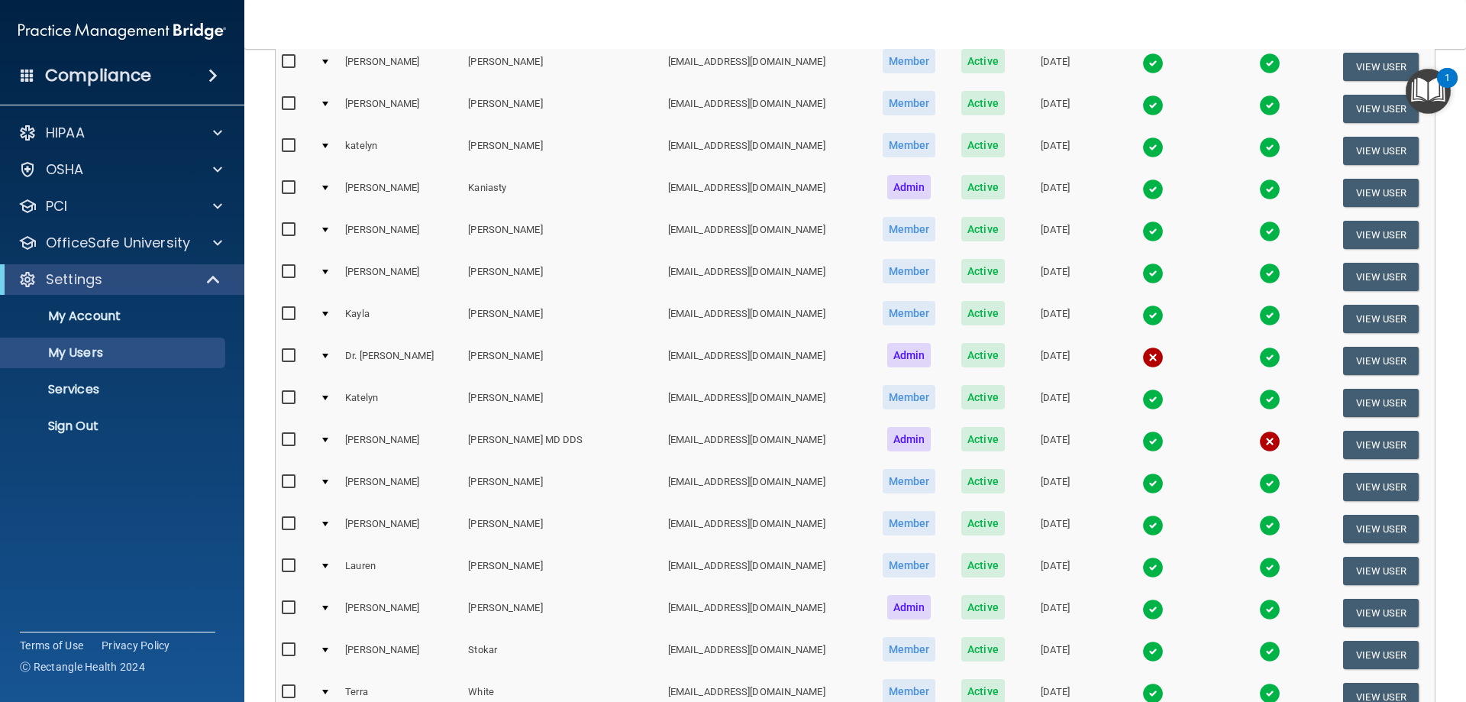
scroll to position [305, 0]
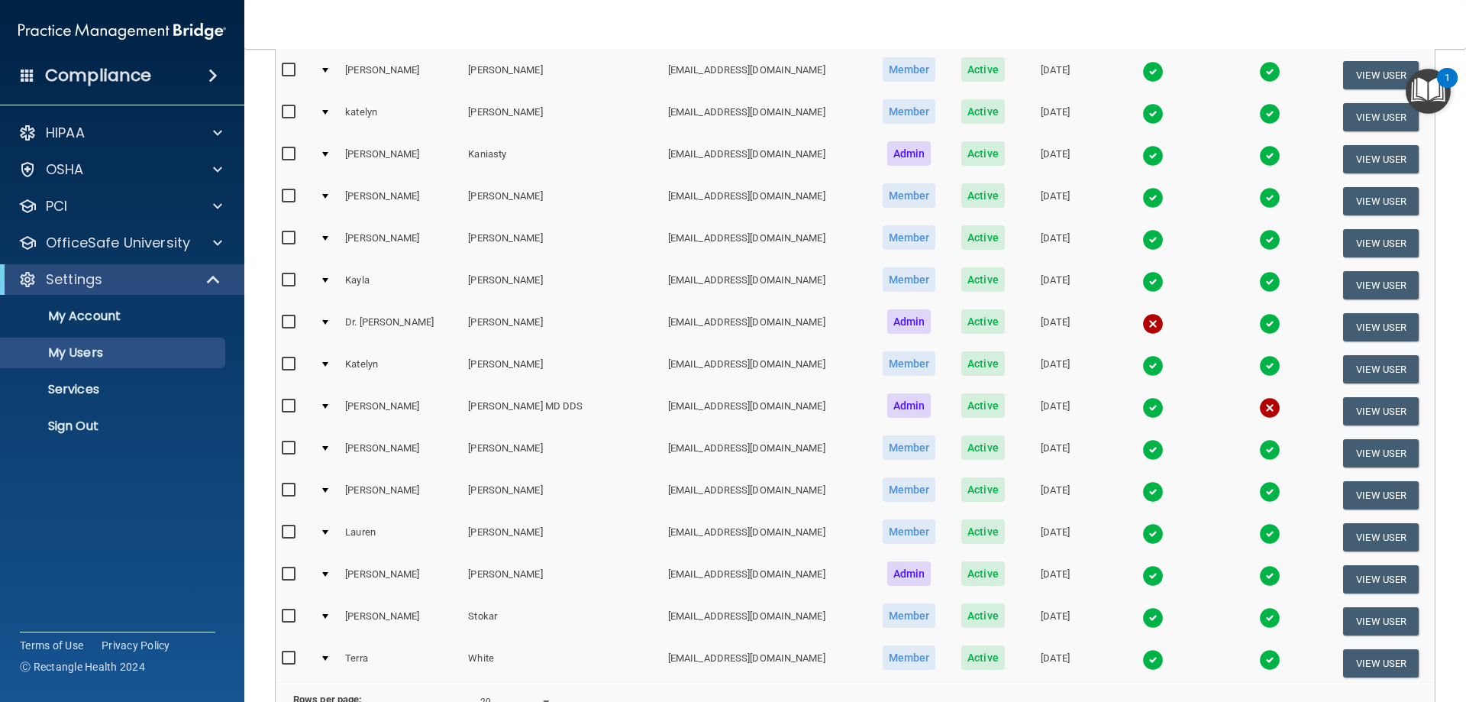
click at [1142, 450] on img at bounding box center [1152, 449] width 21 height 21
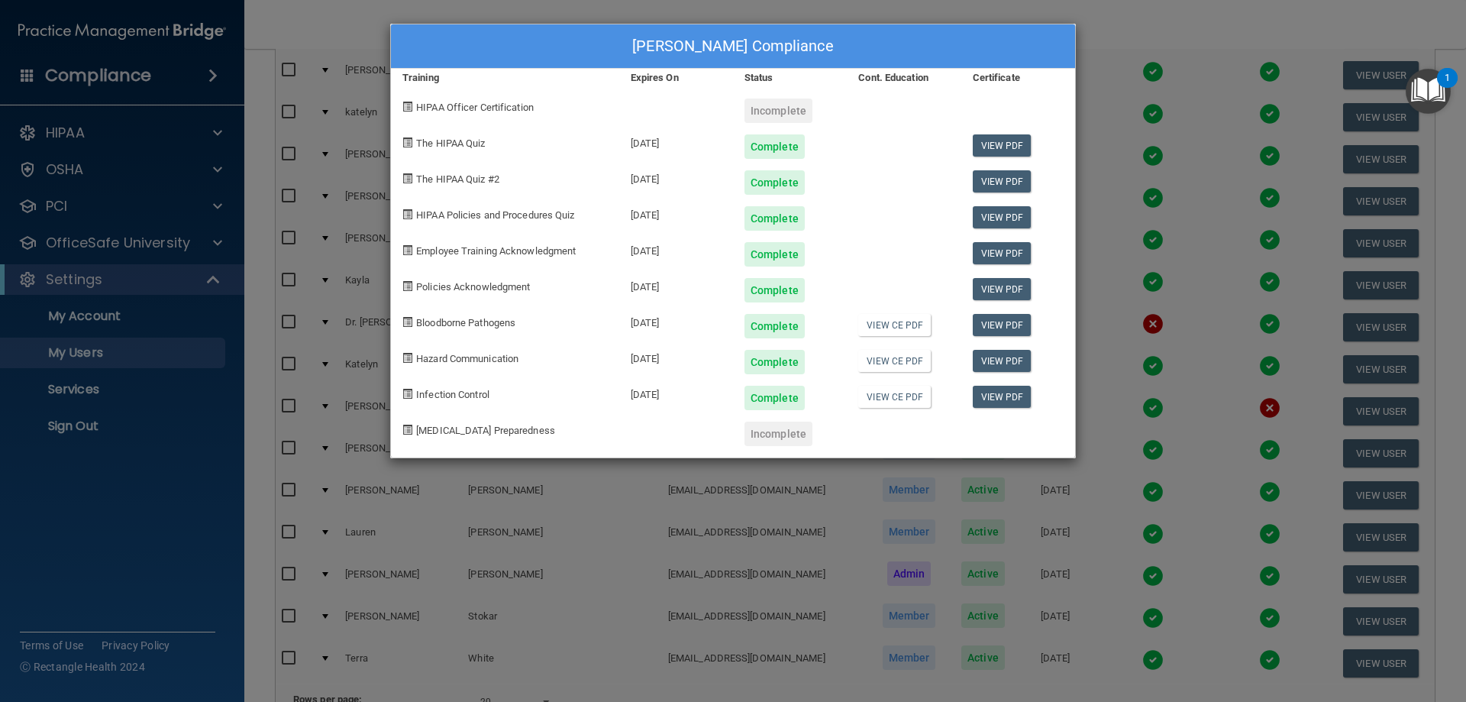
click at [1190, 31] on div "[PERSON_NAME] Compliance Training Expires On Status Cont. Education Certificate…" at bounding box center [733, 351] width 1466 height 702
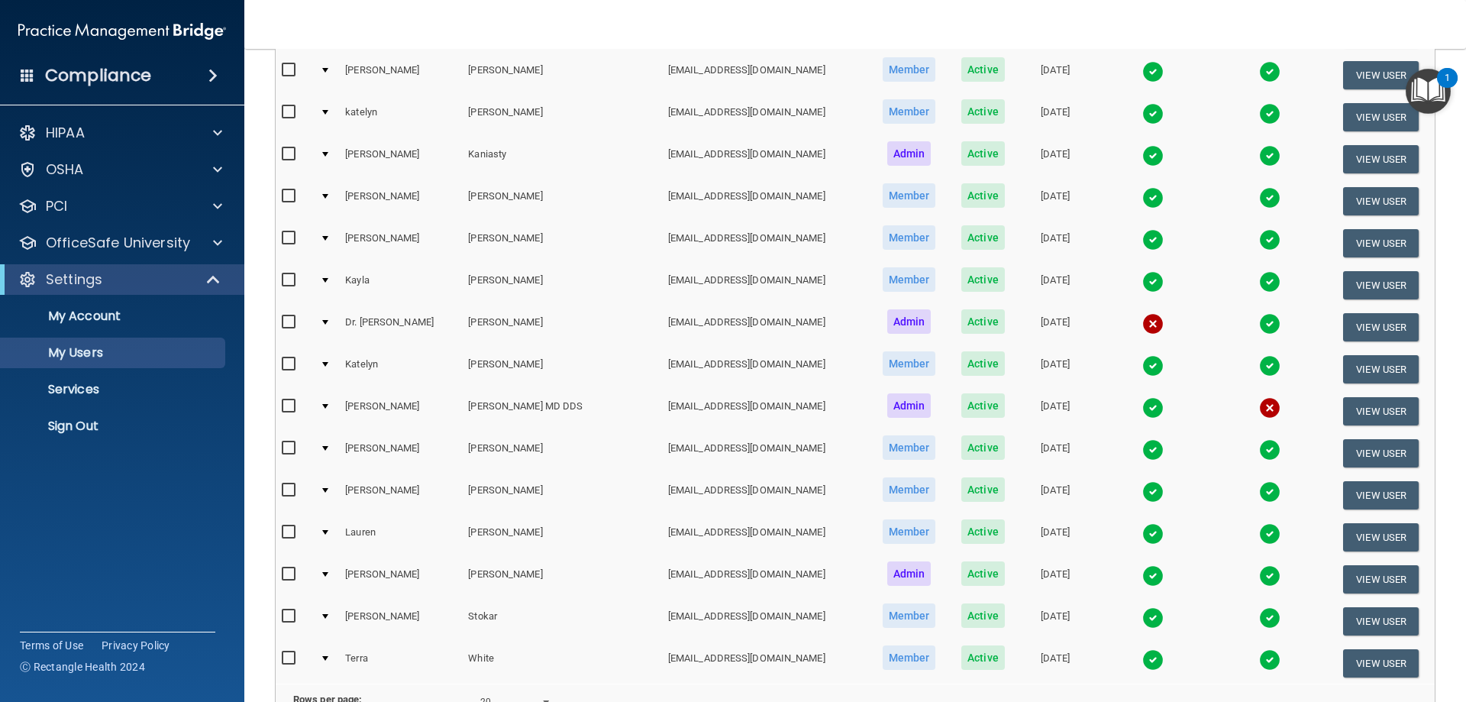
click at [1142, 495] on img at bounding box center [1152, 491] width 21 height 21
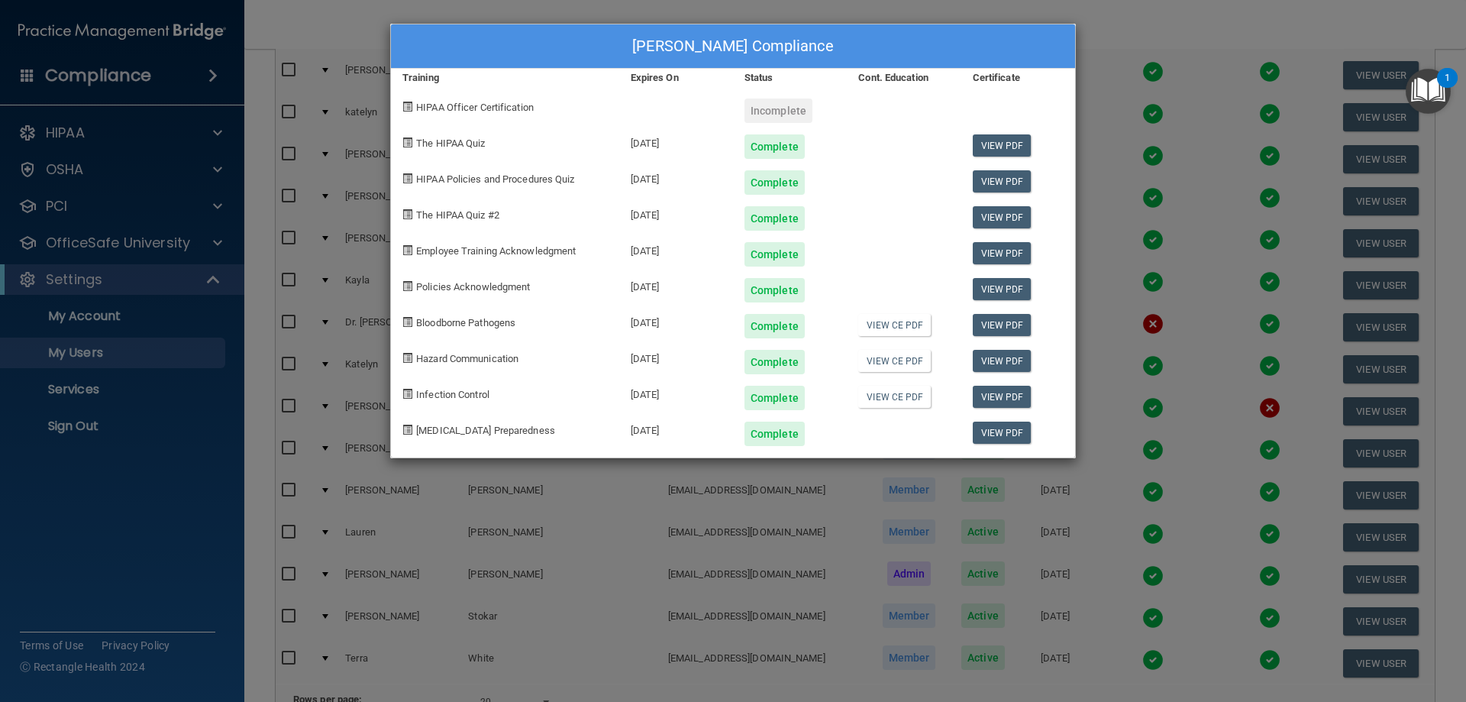
click at [1177, 40] on div "[PERSON_NAME] Compliance Training Expires On Status Cont. Education Certificate…" at bounding box center [733, 351] width 1466 height 702
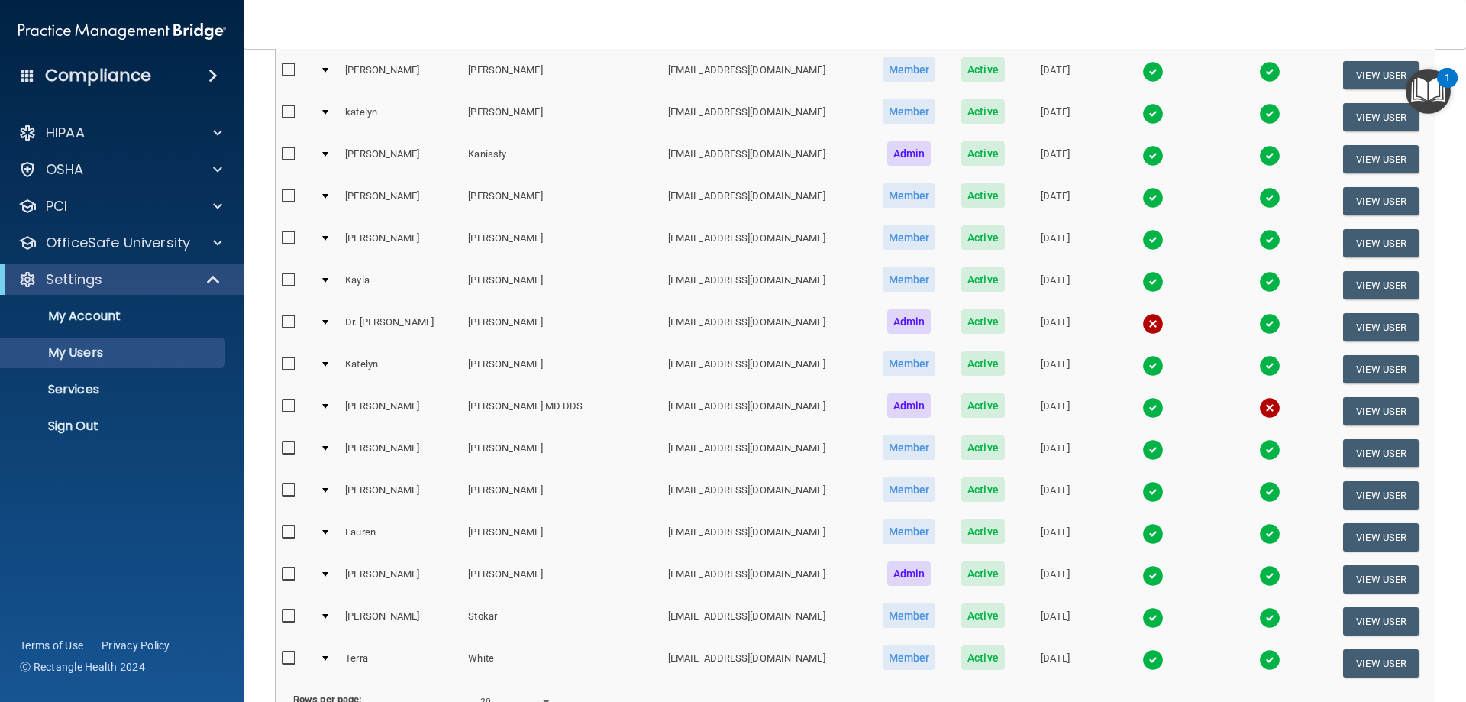
click at [1142, 534] on img at bounding box center [1152, 533] width 21 height 21
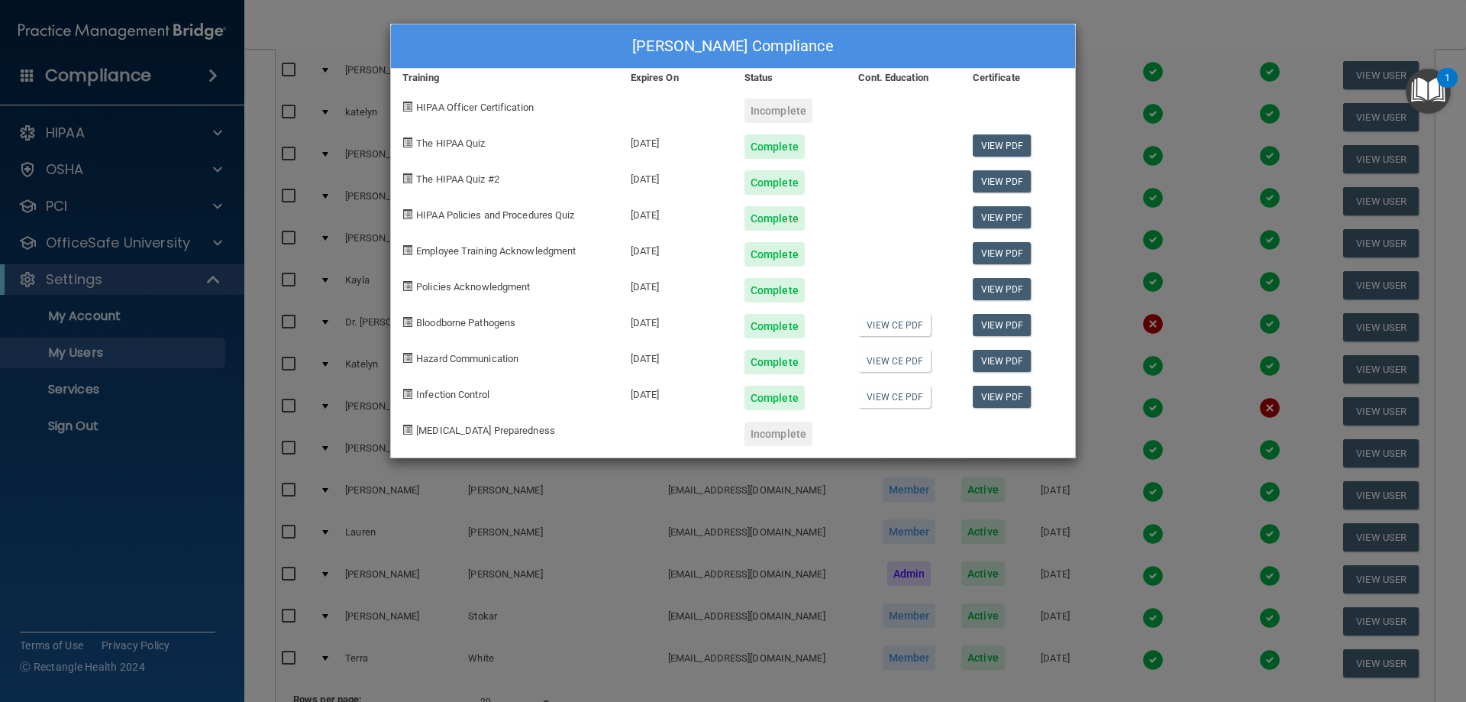
click at [1157, 23] on div "[PERSON_NAME] Compliance Training Expires On Status Cont. Education Certificate…" at bounding box center [733, 351] width 1466 height 702
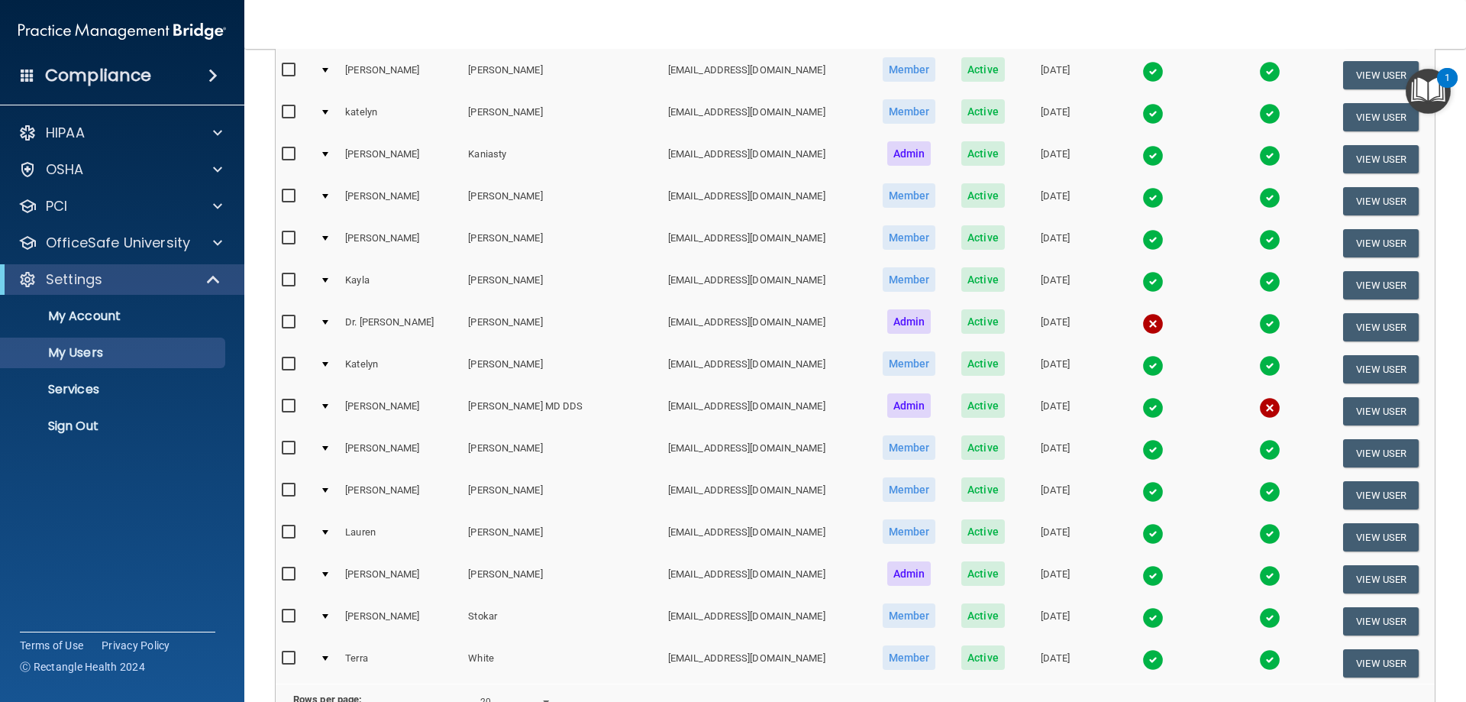
scroll to position [382, 0]
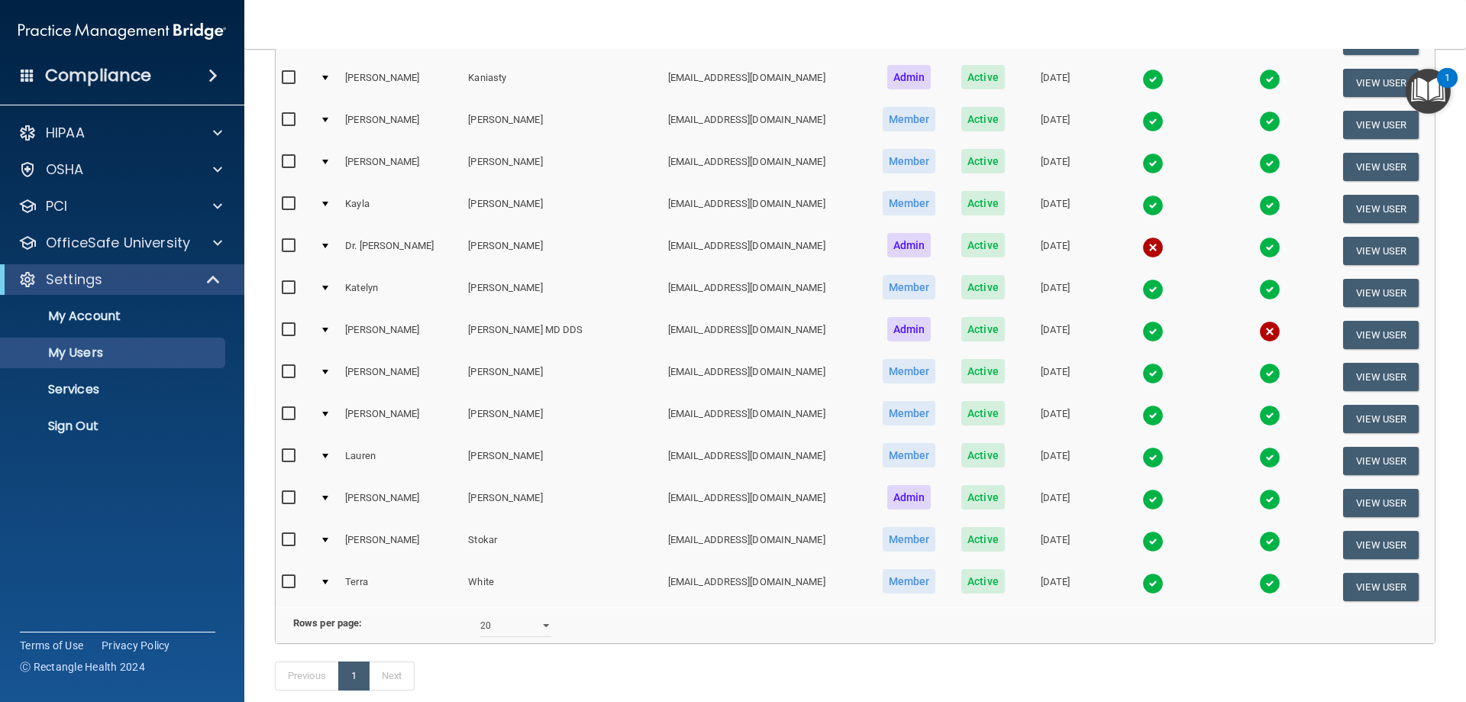
click at [1142, 497] on img at bounding box center [1152, 499] width 21 height 21
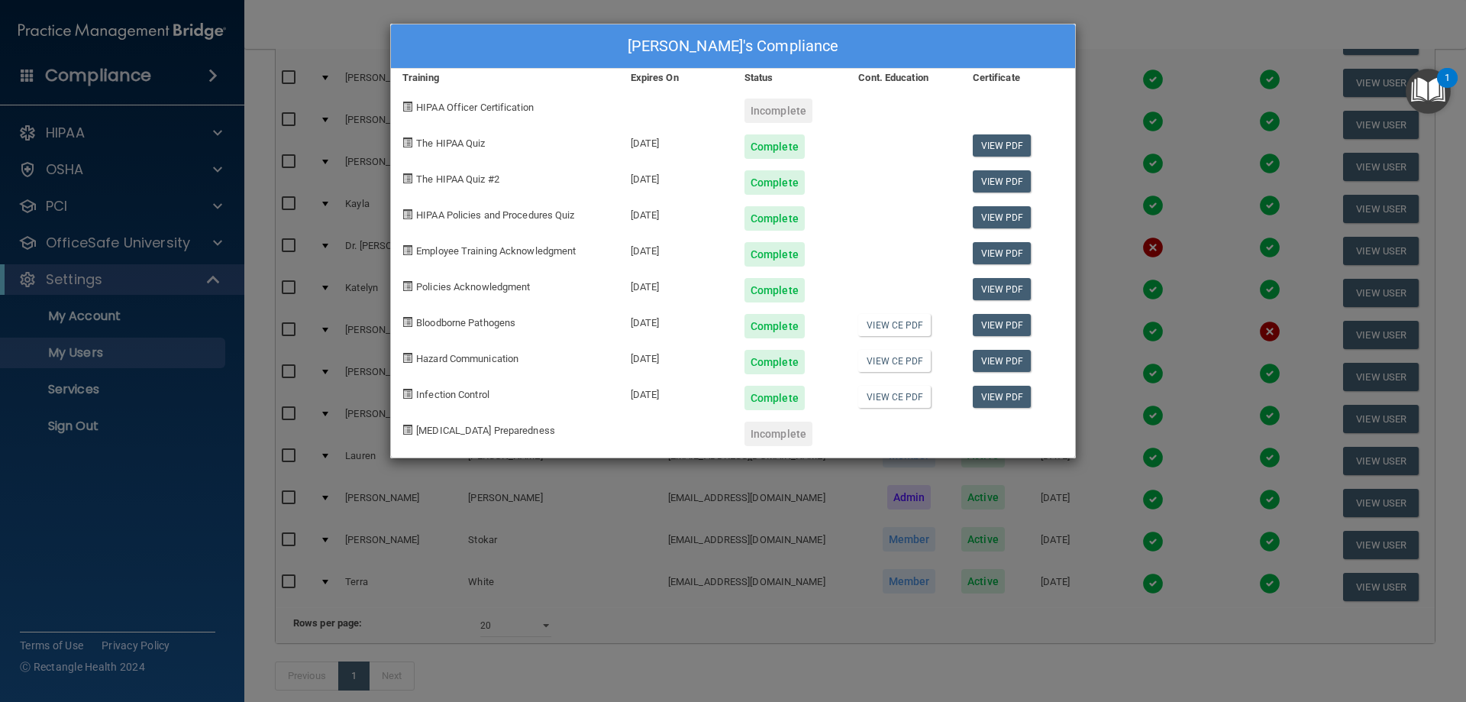
click at [1063, 534] on div "[PERSON_NAME]'s Compliance Training Expires On Status Cont. Education Certifica…" at bounding box center [733, 351] width 1466 height 702
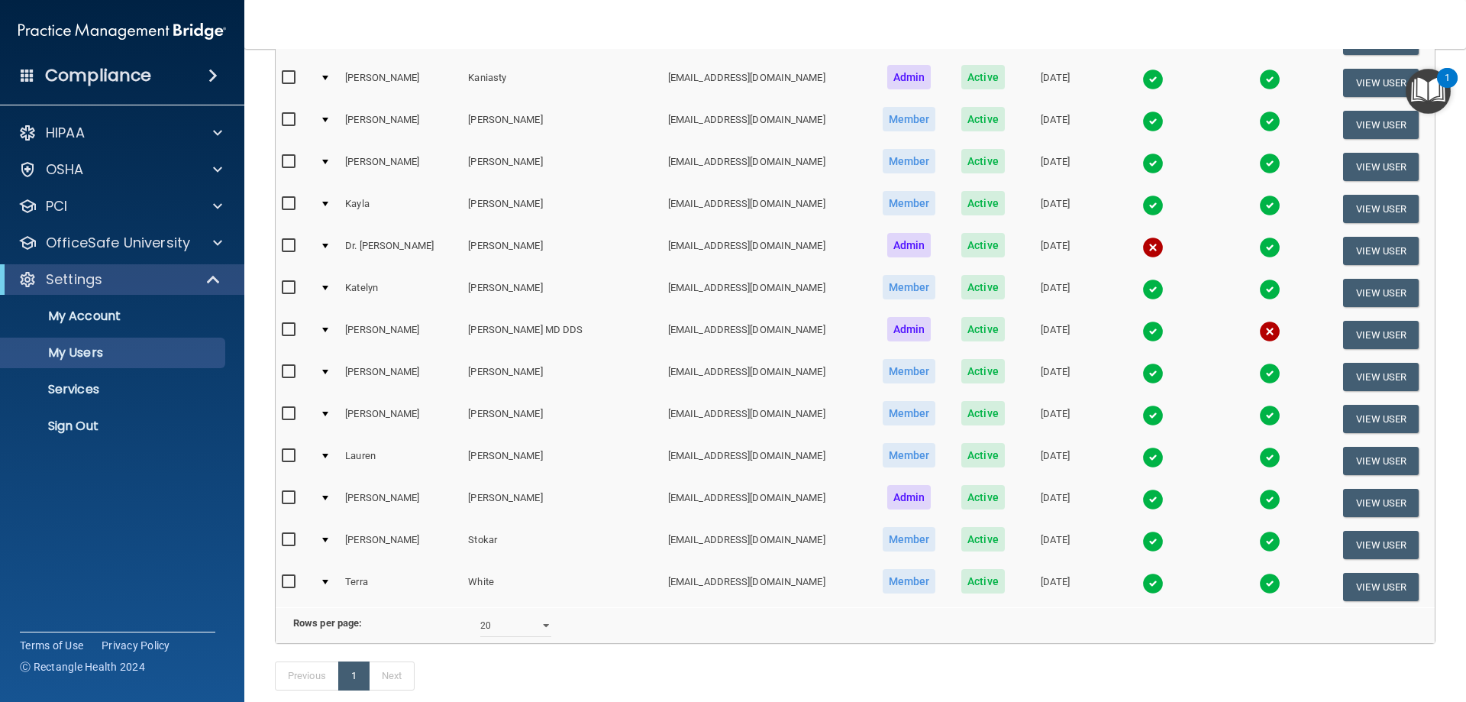
click at [1142, 580] on img at bounding box center [1152, 583] width 21 height 21
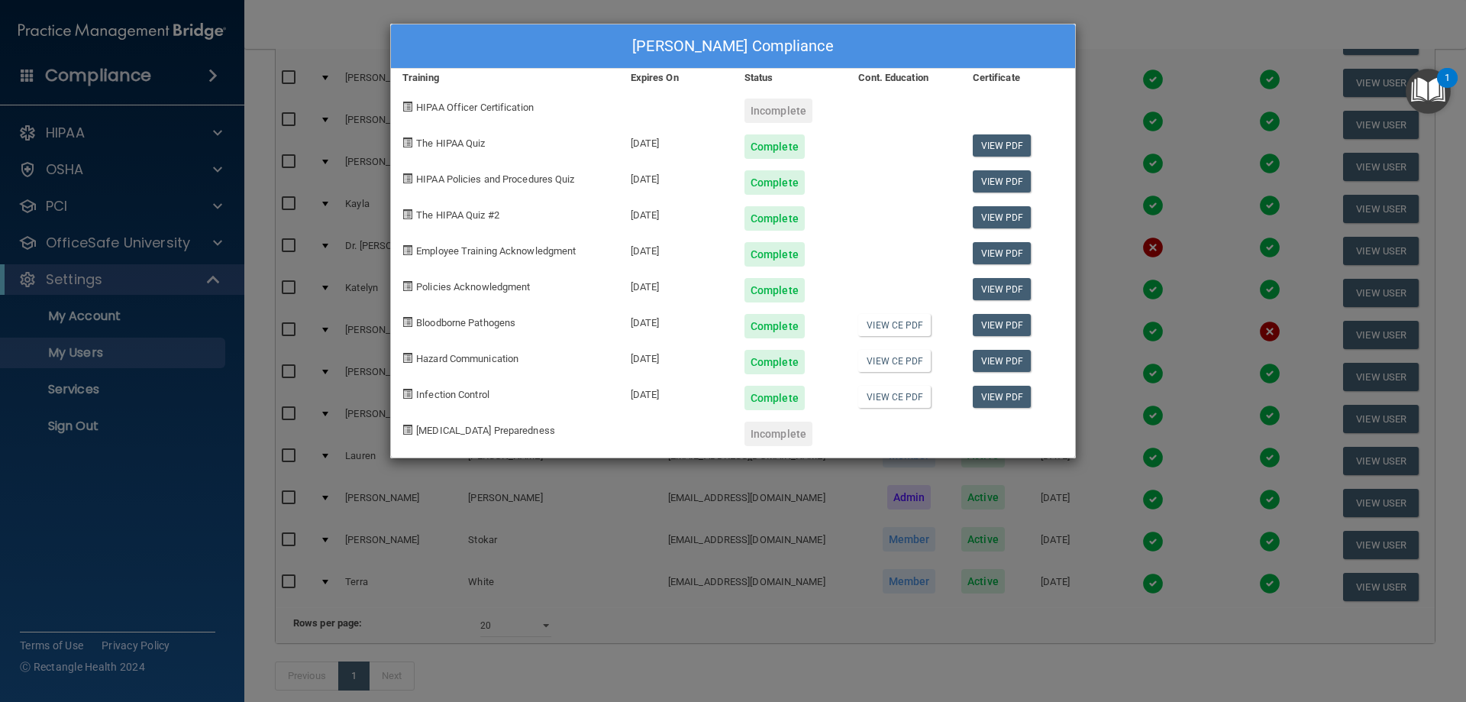
click at [1151, 37] on div "[PERSON_NAME] Compliance Training Expires On Status Cont. Education Certificate…" at bounding box center [733, 351] width 1466 height 702
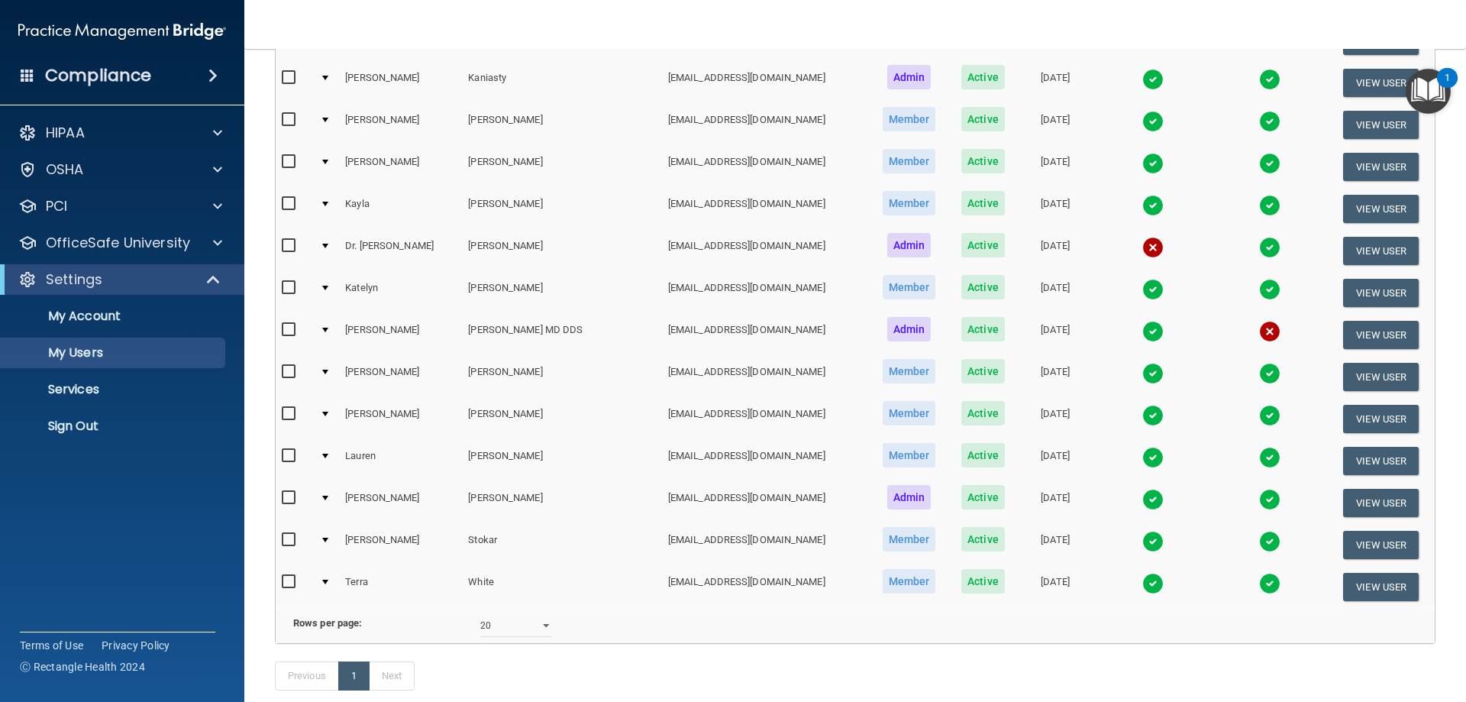
click at [1142, 540] on img at bounding box center [1152, 541] width 21 height 21
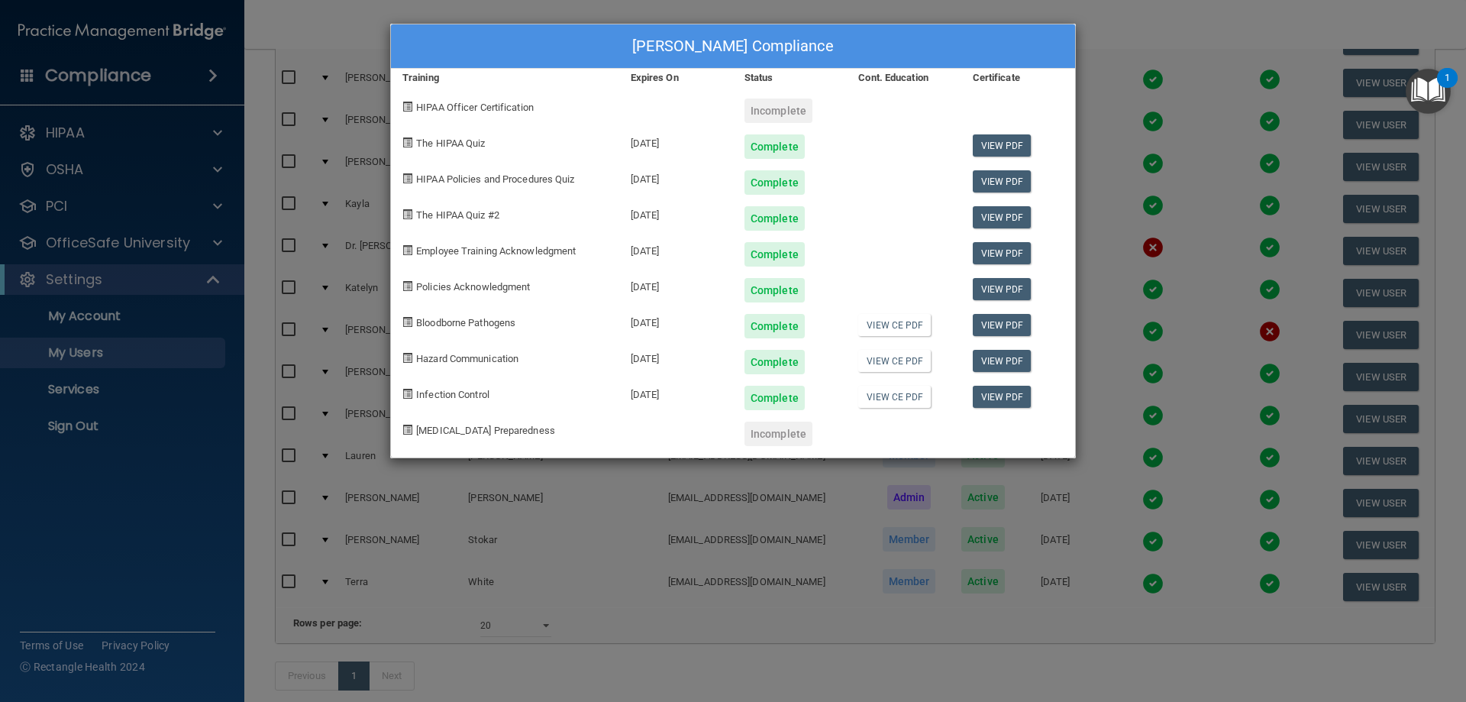
click at [1155, 24] on div "[PERSON_NAME] Compliance Training Expires On Status Cont. Education Certificate…" at bounding box center [733, 351] width 1466 height 702
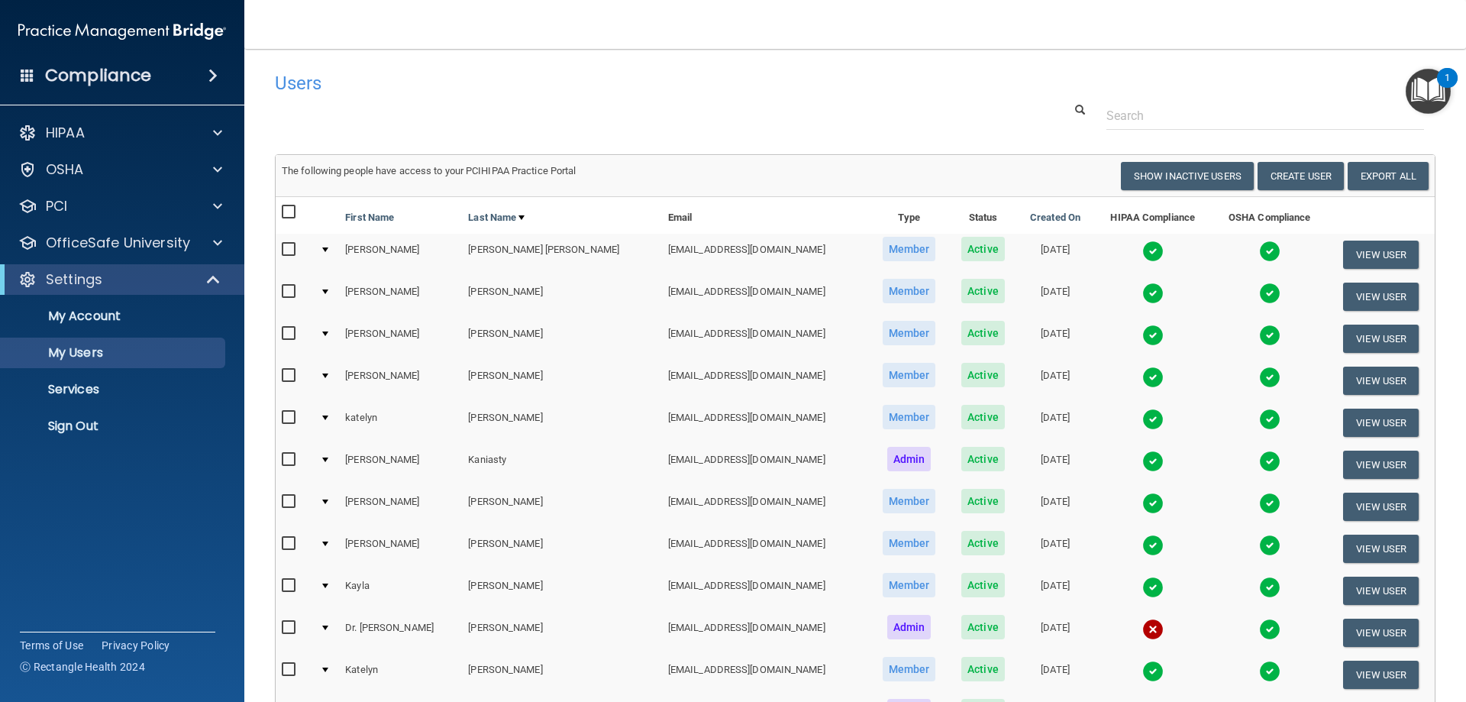
scroll to position [478, 0]
